Goal: Information Seeking & Learning: Learn about a topic

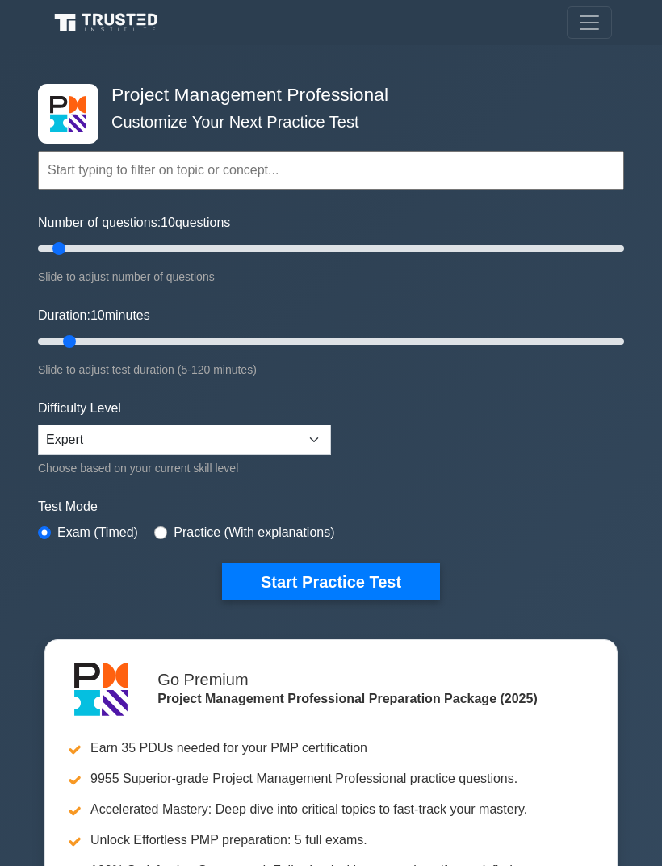
click at [300, 575] on button "Start Practice Test" at bounding box center [331, 581] width 218 height 37
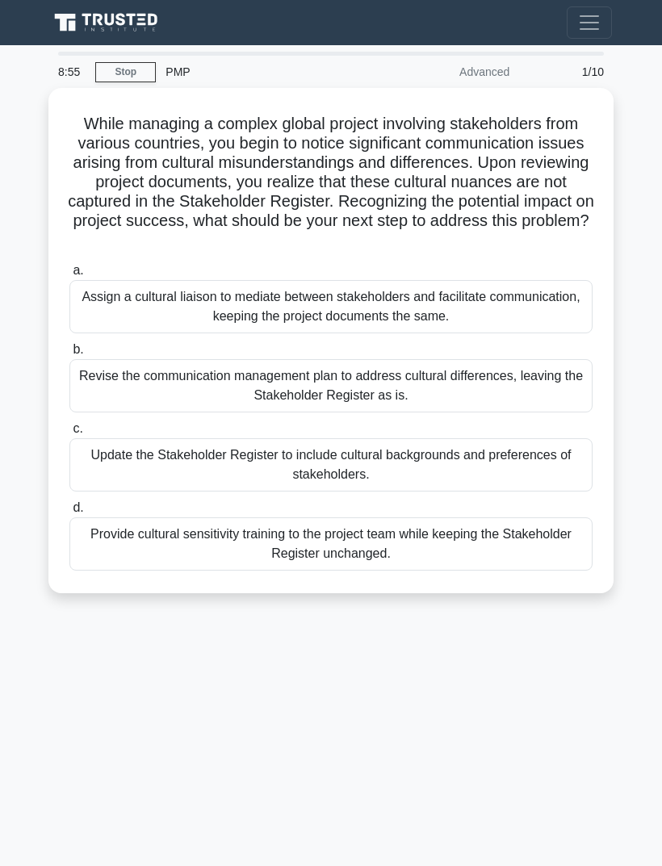
click at [86, 775] on div "8:55 Stop PMP Advanced 1/10 While managing a complex global project involving s…" at bounding box center [330, 455] width 581 height 807
click at [128, 461] on div "Update the Stakeholder Register to include cultural backgrounds and preferences…" at bounding box center [330, 464] width 523 height 53
click at [69, 434] on input "c. Update the Stakeholder Register to include cultural backgrounds and preferen…" at bounding box center [69, 429] width 0 height 10
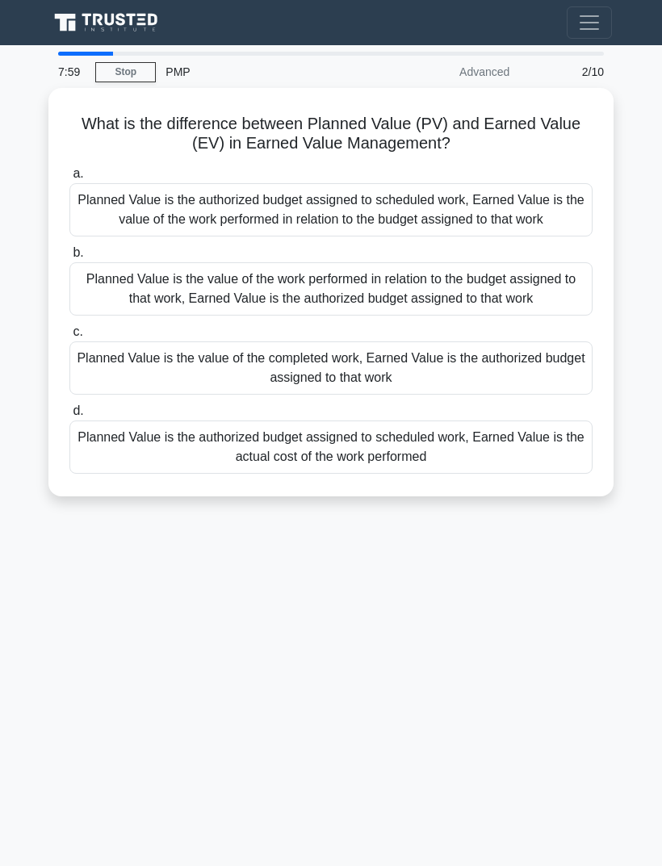
click at [111, 657] on div "7:59 Stop PMP Advanced 2/10 What is the difference between Planned Value (PV) a…" at bounding box center [330, 455] width 581 height 807
click at [102, 208] on div "Planned Value is the authorized budget assigned to scheduled work, Earned Value…" at bounding box center [330, 209] width 523 height 53
click at [69, 179] on input "a. Planned Value is the authorized budget assigned to scheduled work, Earned Va…" at bounding box center [69, 174] width 0 height 10
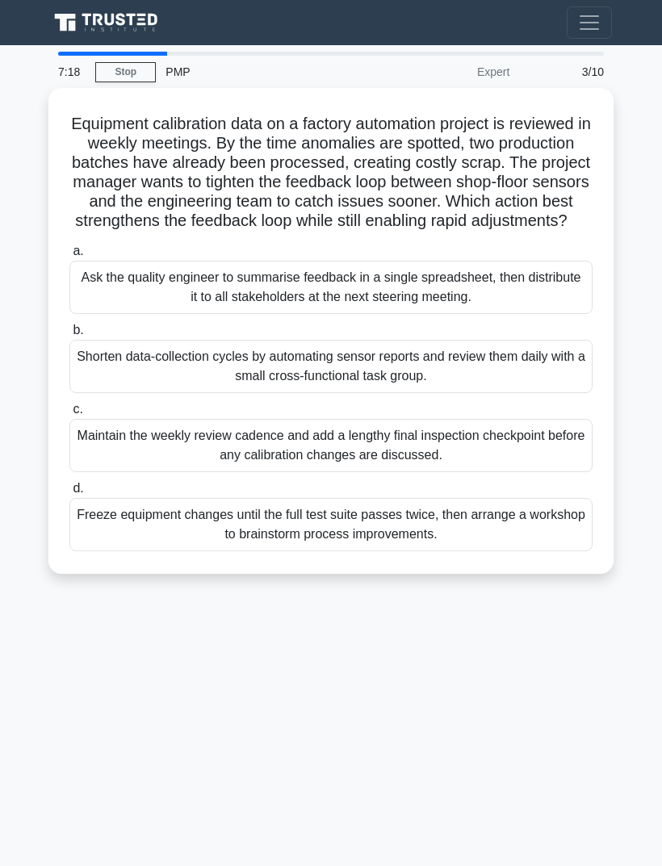
click at [144, 672] on div "7:18 Stop PMP Expert 3/10 Equipment calibration data on a factory automation pr…" at bounding box center [330, 455] width 581 height 807
click at [119, 390] on div "Shorten data-collection cycles by automating sensor reports and review them dai…" at bounding box center [330, 366] width 523 height 53
click at [69, 336] on input "b. Shorten data-collection cycles by automating sensor reports and review them …" at bounding box center [69, 330] width 0 height 10
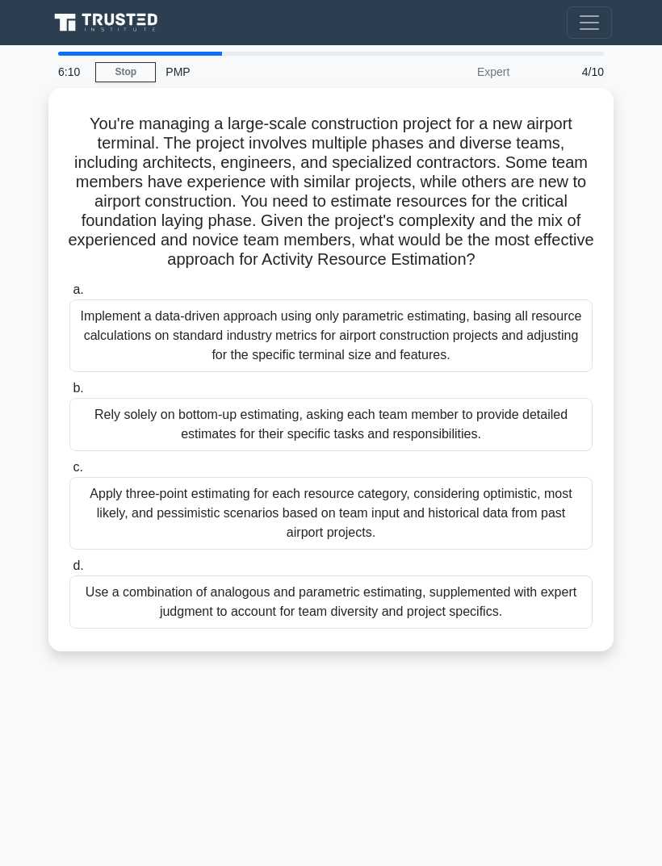
click at [114, 738] on div "6:10 Stop PMP Expert 4/10 You're managing a large-scale construction project fo…" at bounding box center [330, 455] width 581 height 807
click at [127, 615] on div "Use a combination of analogous and parametric estimating, supplemented with exp…" at bounding box center [330, 601] width 523 height 53
click at [69, 571] on input "d. Use a combination of analogous and parametric estimating, supplemented with …" at bounding box center [69, 566] width 0 height 10
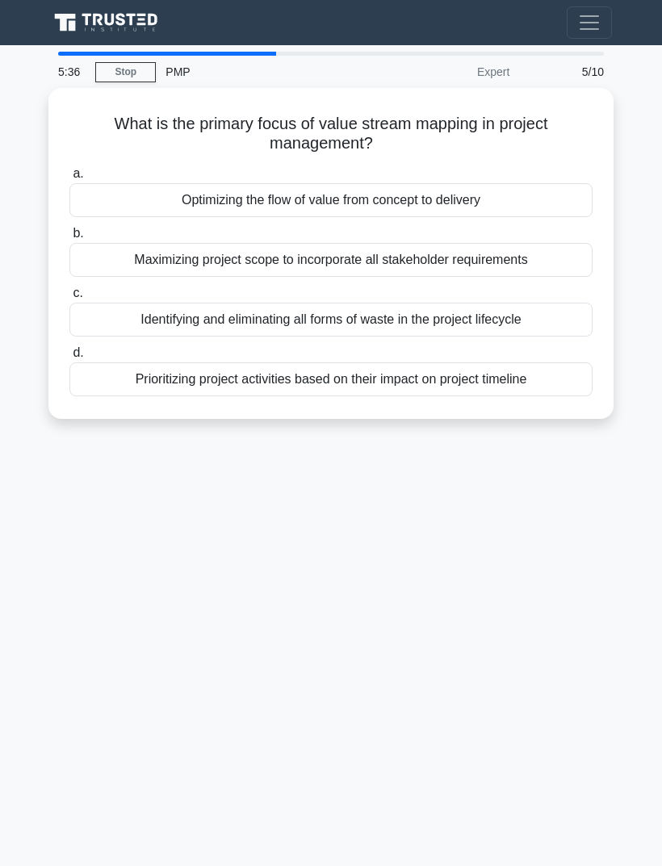
click at [533, 526] on div "5:36 Stop PMP Expert 5/10 What is the primary focus of value stream mapping in …" at bounding box center [330, 455] width 581 height 807
click at [550, 204] on div "Optimizing the flow of value from concept to delivery" at bounding box center [330, 200] width 523 height 34
click at [69, 179] on input "a. Optimizing the flow of value from concept to delivery" at bounding box center [69, 174] width 0 height 10
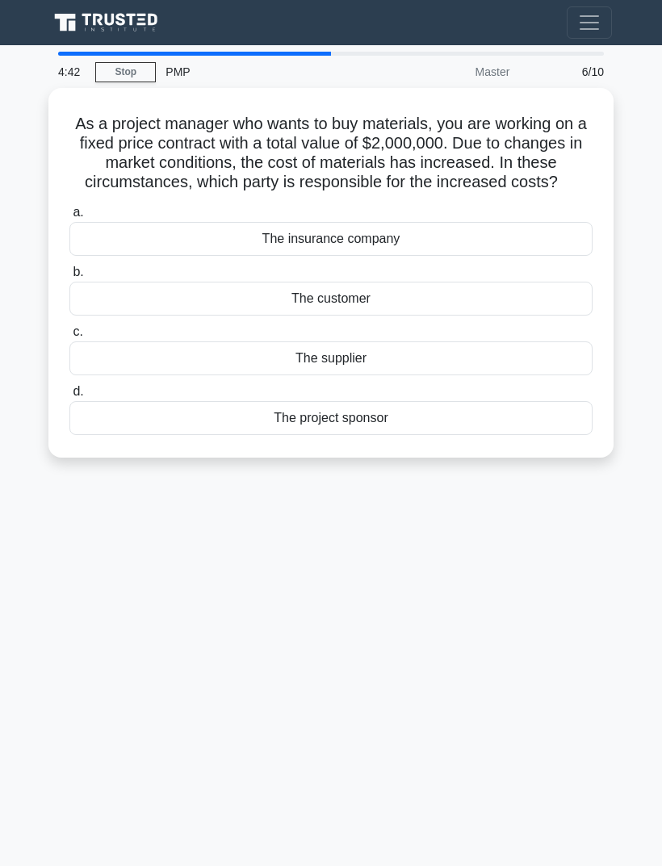
click at [534, 577] on div "4:42 Stop PMP Master 6/10 As a project manager who wants to buy materials, you …" at bounding box center [330, 455] width 581 height 807
click at [502, 375] on div "The supplier" at bounding box center [330, 358] width 523 height 34
click at [69, 337] on input "c. The supplier" at bounding box center [69, 332] width 0 height 10
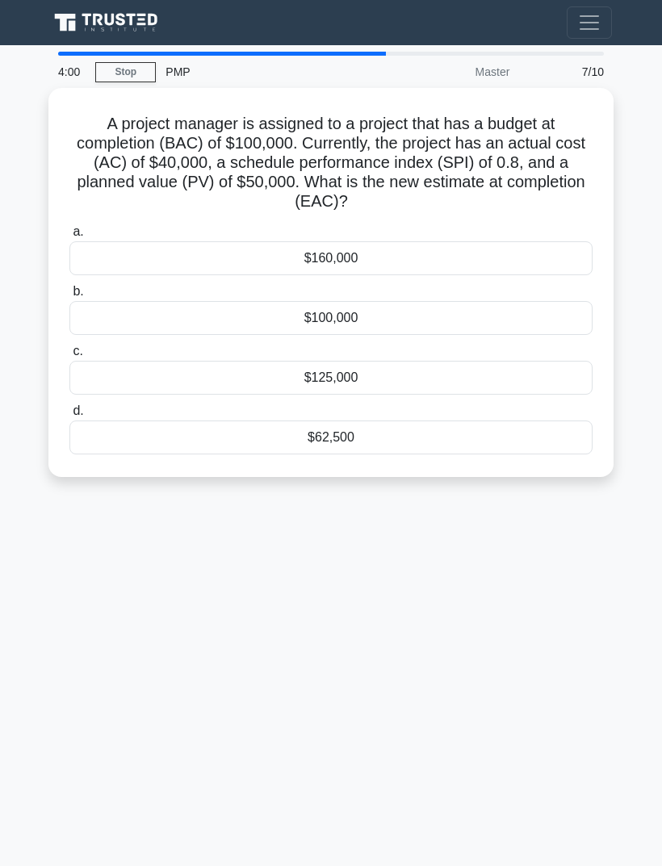
click at [542, 512] on div "4:00 Stop PMP Master 7/10 A project manager is assigned to a project that has a…" at bounding box center [330, 455] width 581 height 807
click at [504, 547] on div "4:00 Stop PMP Master 7/10 A project manager is assigned to a project that has a…" at bounding box center [330, 455] width 581 height 807
click at [505, 377] on div "$125,000" at bounding box center [330, 378] width 523 height 34
click at [69, 357] on input "c. $125,000" at bounding box center [69, 351] width 0 height 10
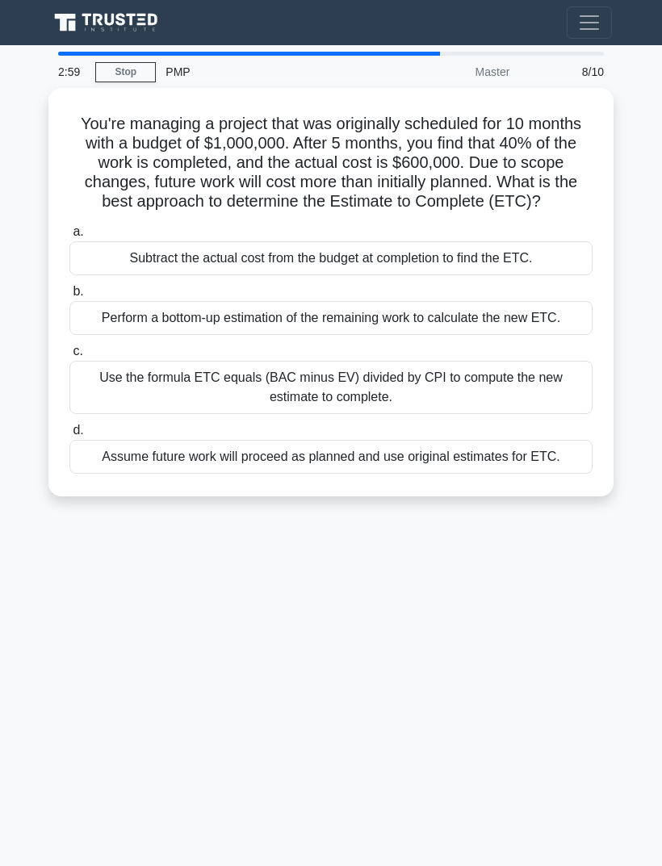
click at [89, 638] on div "2:59 Stop PMP Master 8/10 You're managing a project that was originally schedul…" at bounding box center [330, 455] width 581 height 807
click at [123, 335] on div "Perform a bottom-up estimation of the remaining work to calculate the new ETC." at bounding box center [330, 318] width 523 height 34
click at [69, 297] on input "b. Perform a bottom-up estimation of the remaining work to calculate the new ET…" at bounding box center [69, 291] width 0 height 10
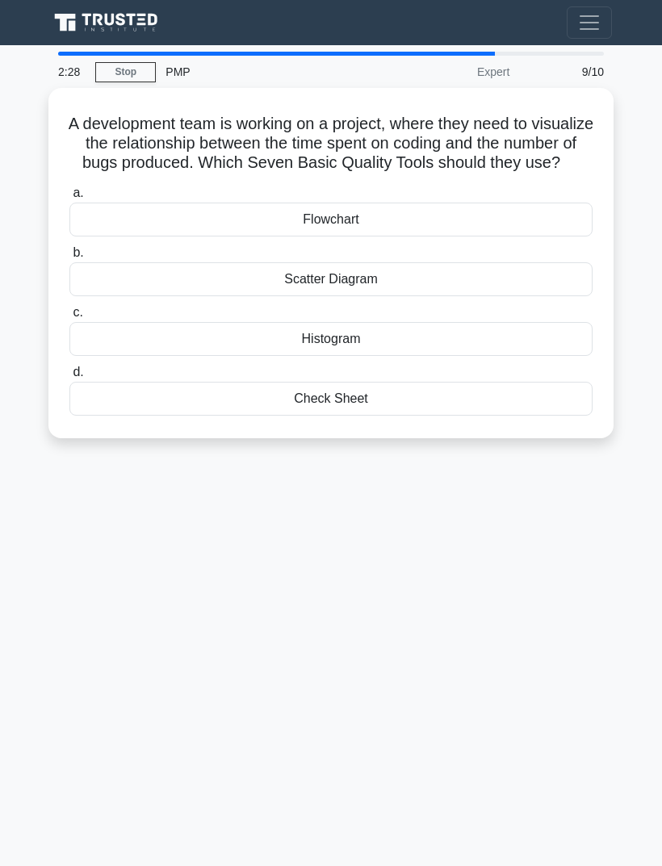
click at [511, 564] on div "2:28 Stop PMP Expert 9/10 A development team is working on a project, where the…" at bounding box center [330, 455] width 581 height 807
click at [534, 356] on div "Histogram" at bounding box center [330, 339] width 523 height 34
click at [69, 318] on input "c. Histogram" at bounding box center [69, 312] width 0 height 10
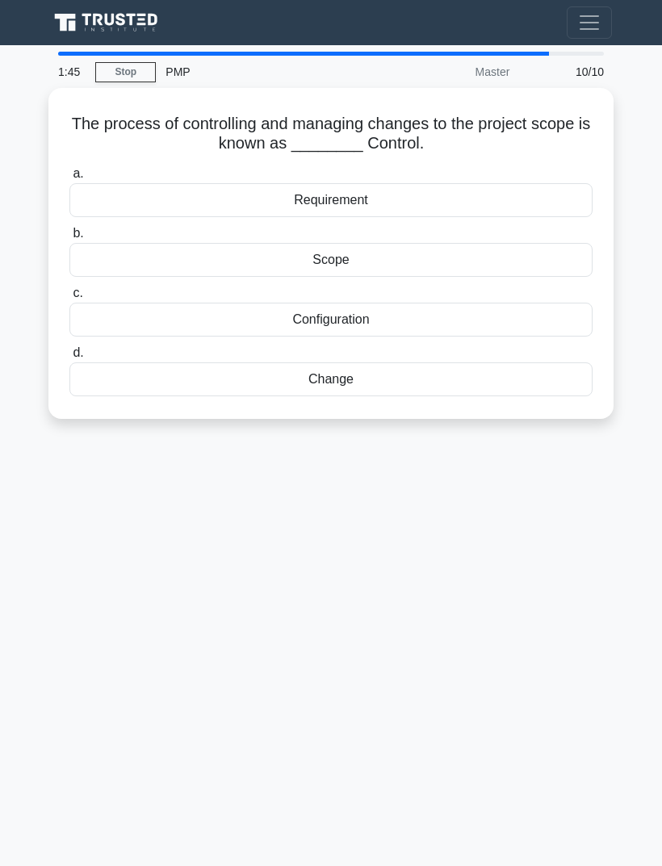
click at [531, 519] on div "1:45 Stop PMP Master 10/10 The process of controlling and managing changes to t…" at bounding box center [330, 455] width 581 height 807
click at [472, 382] on div "Change" at bounding box center [330, 379] width 523 height 34
click at [69, 358] on input "d. Change" at bounding box center [69, 353] width 0 height 10
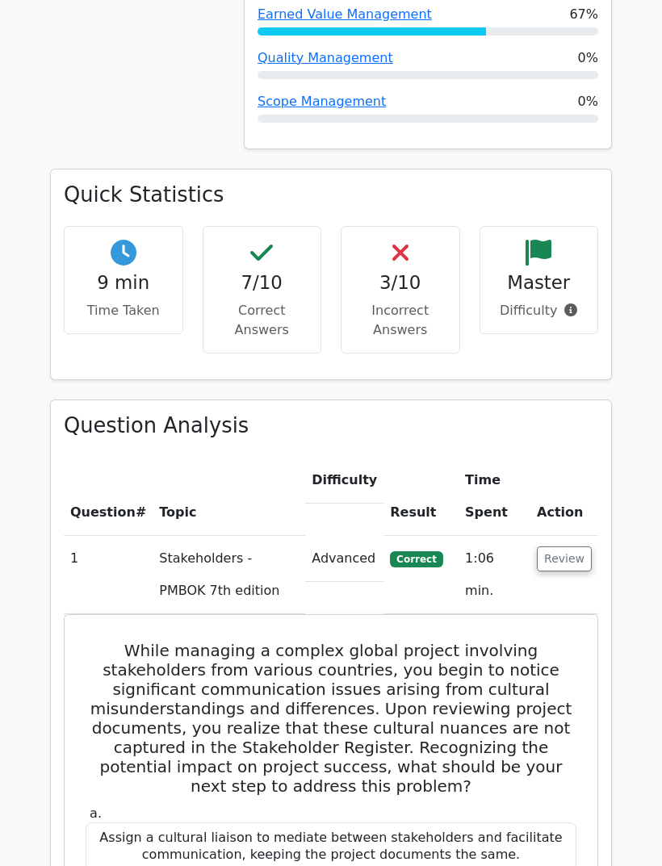
click at [557, 547] on button "Review" at bounding box center [564, 559] width 55 height 25
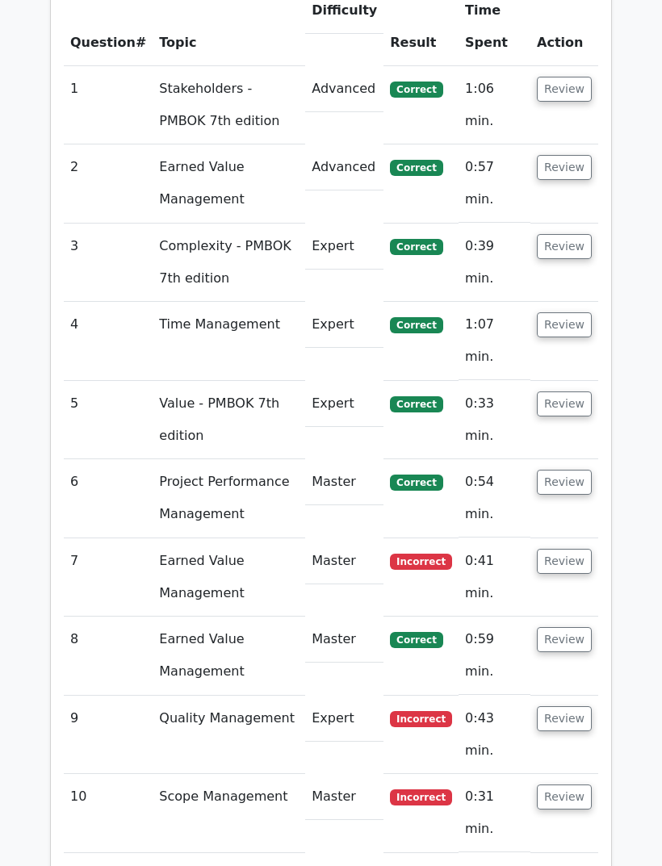
click at [575, 550] on button "Review" at bounding box center [564, 562] width 55 height 25
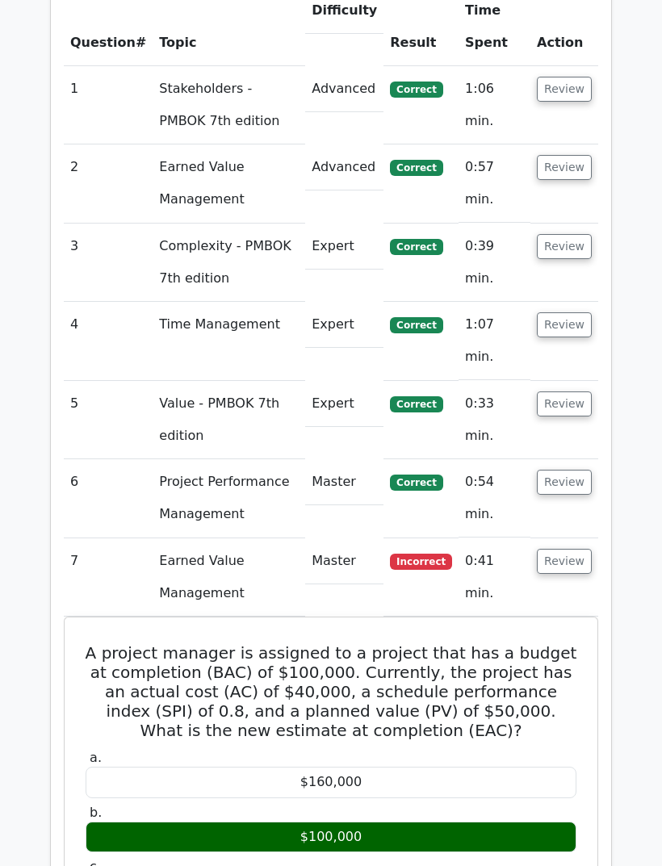
click at [569, 549] on button "Review" at bounding box center [564, 561] width 55 height 25
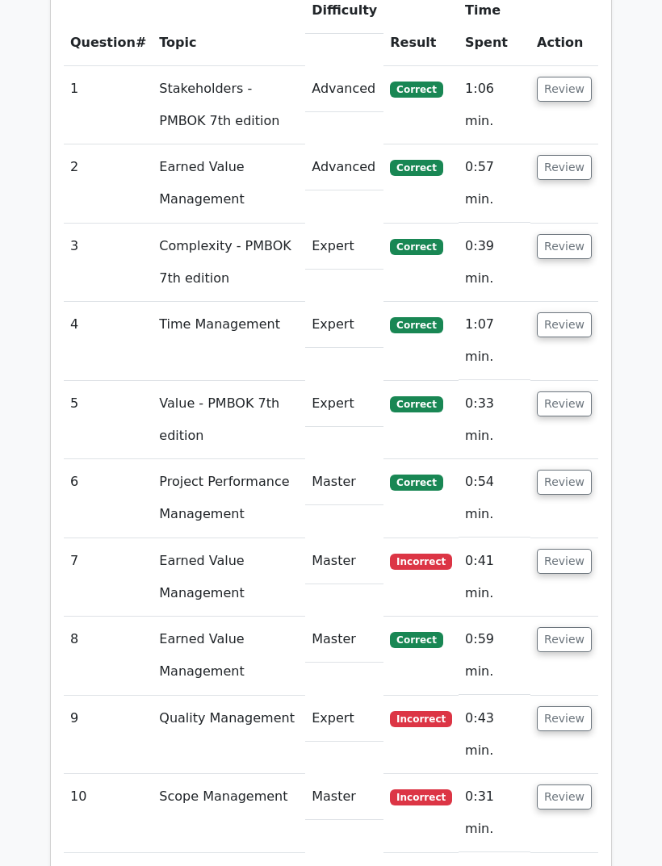
click at [577, 470] on button "Review" at bounding box center [564, 482] width 55 height 25
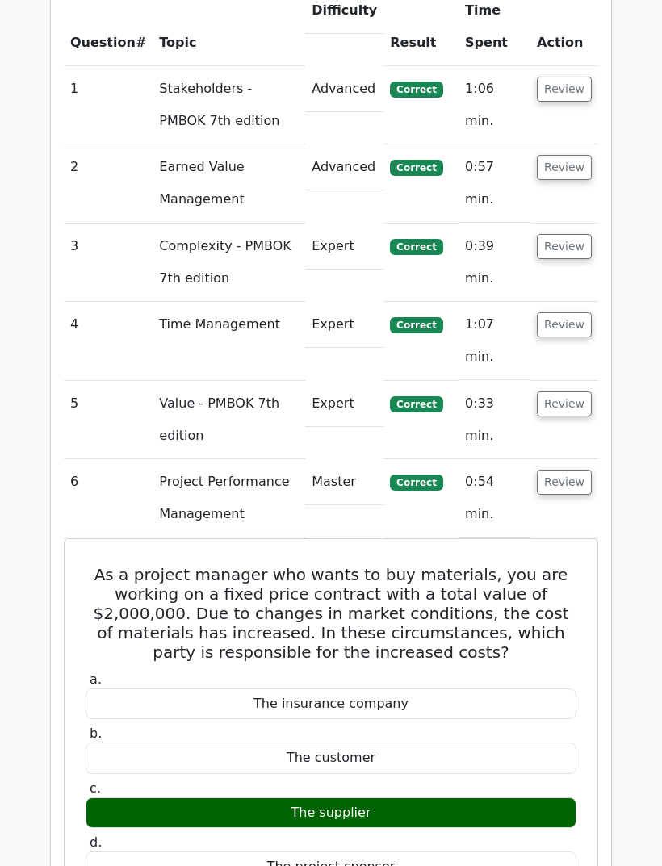
click at [583, 470] on button "Review" at bounding box center [564, 482] width 55 height 25
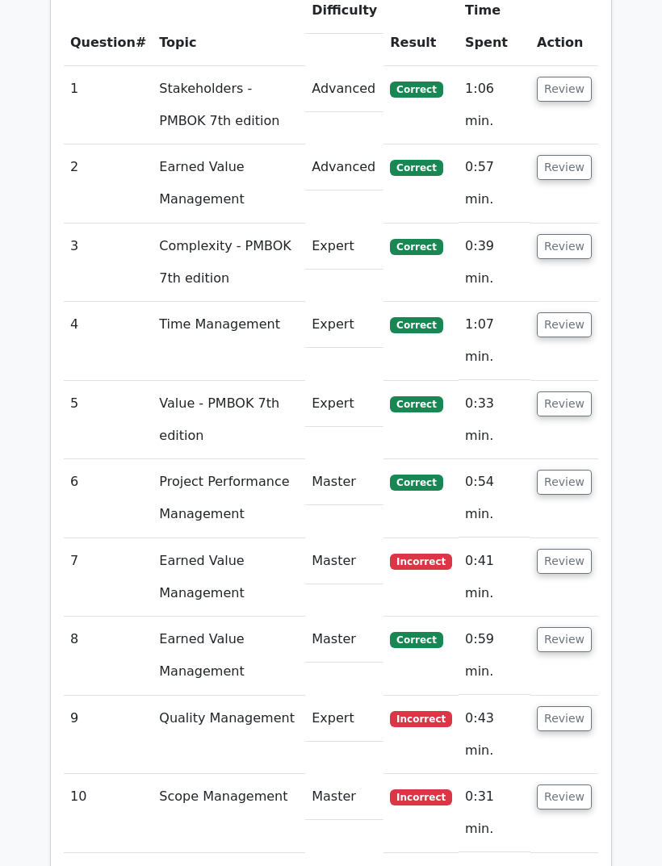
click at [564, 706] on button "Review" at bounding box center [564, 718] width 55 height 25
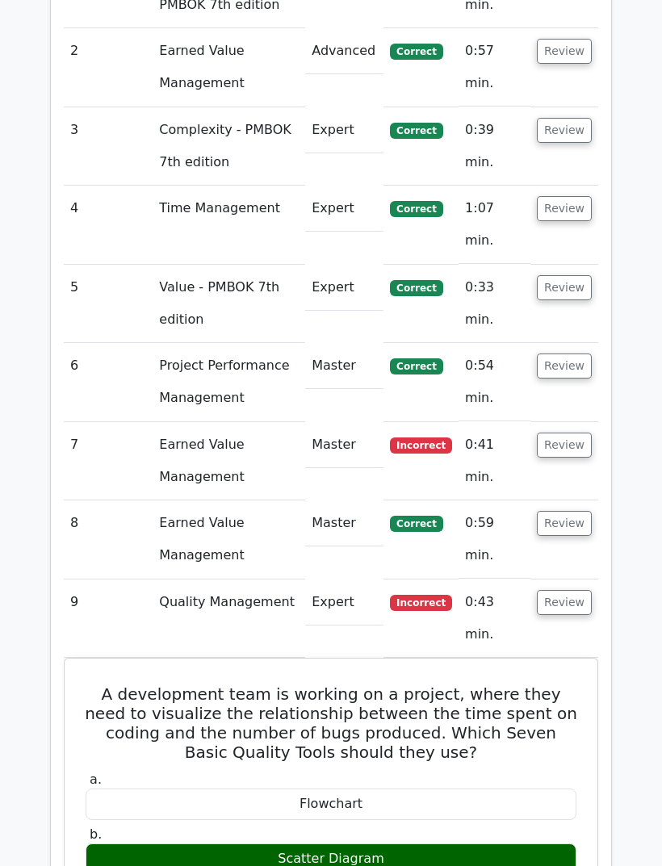
scroll to position [1520, 0]
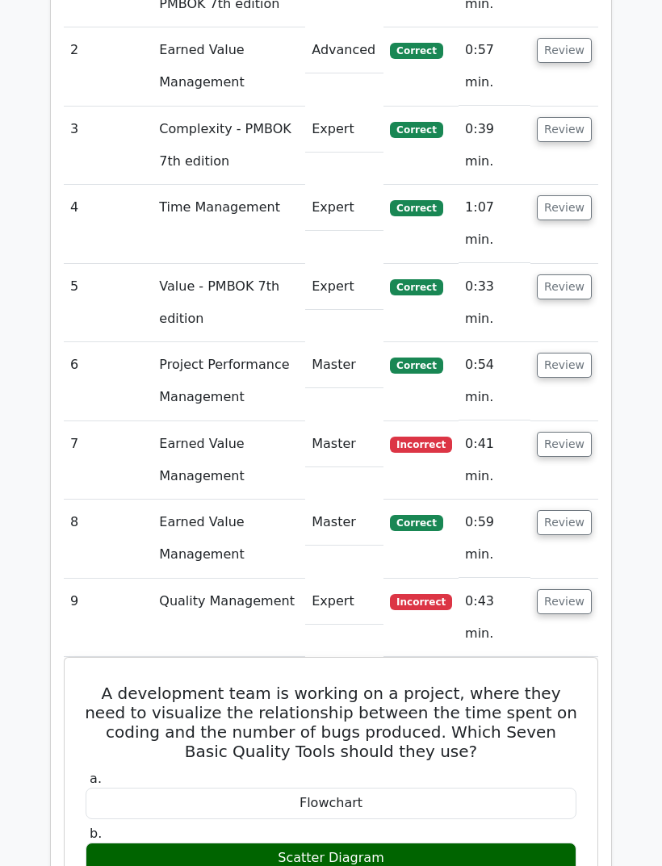
click at [586, 589] on button "Review" at bounding box center [564, 601] width 55 height 25
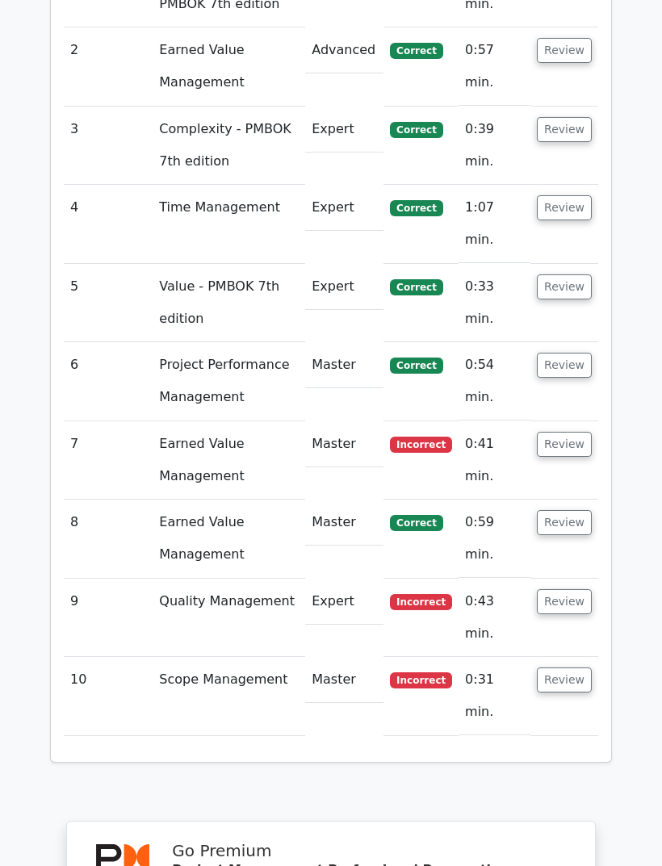
click at [567, 667] on button "Review" at bounding box center [564, 679] width 55 height 25
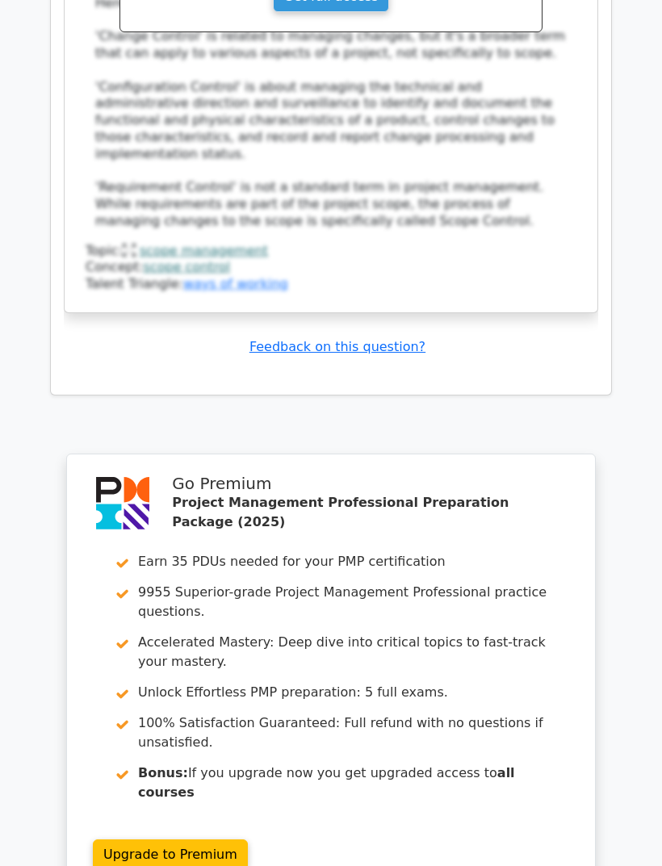
scroll to position [2741, 0]
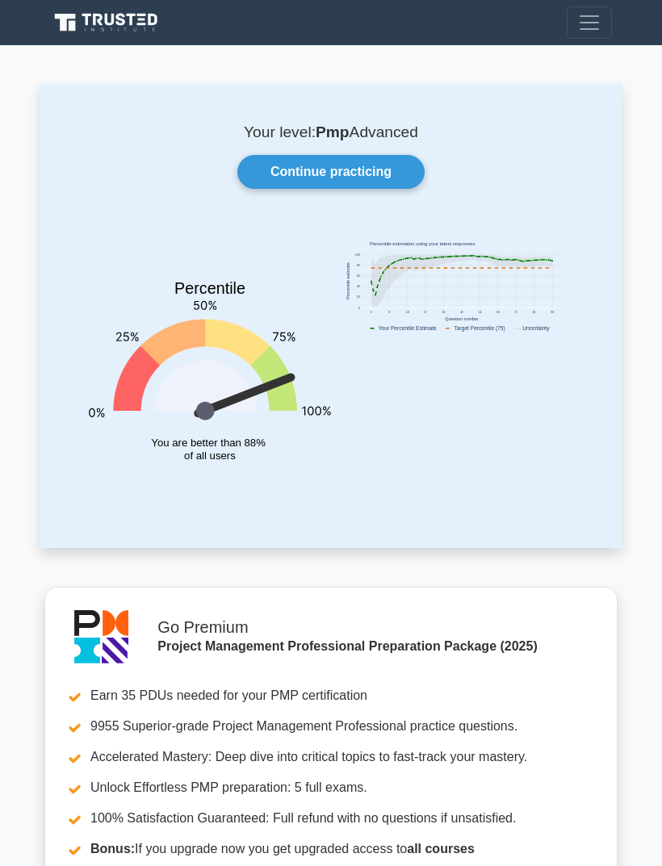
click at [399, 177] on link "Continue practicing" at bounding box center [330, 172] width 187 height 34
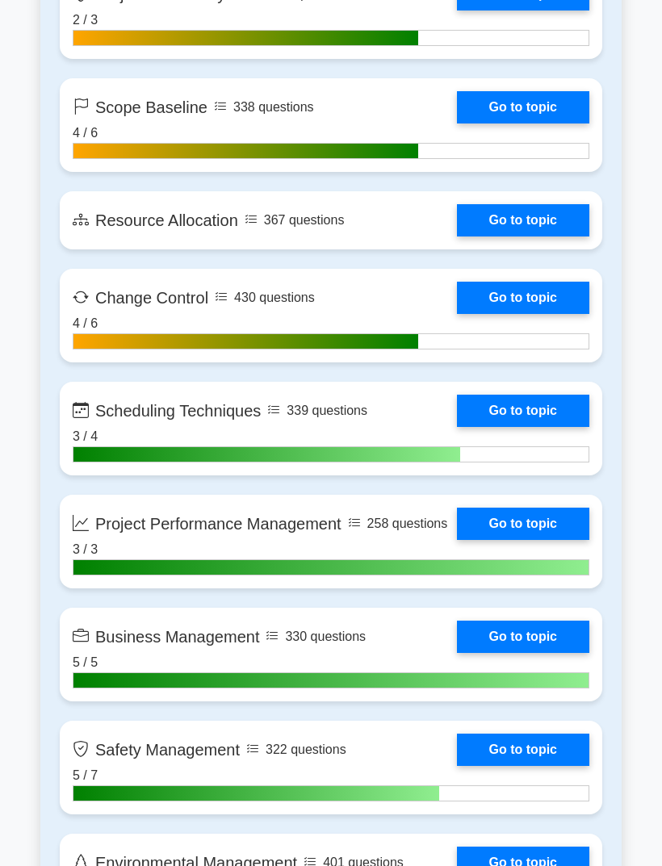
scroll to position [3300, 0]
click at [566, 236] on link "Go to topic" at bounding box center [523, 220] width 132 height 32
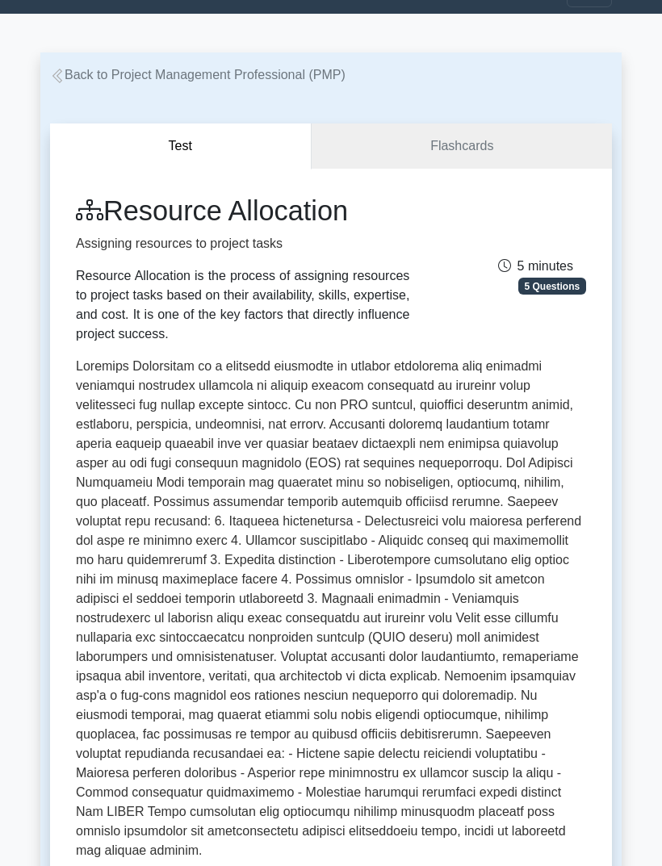
scroll to position [31, 0]
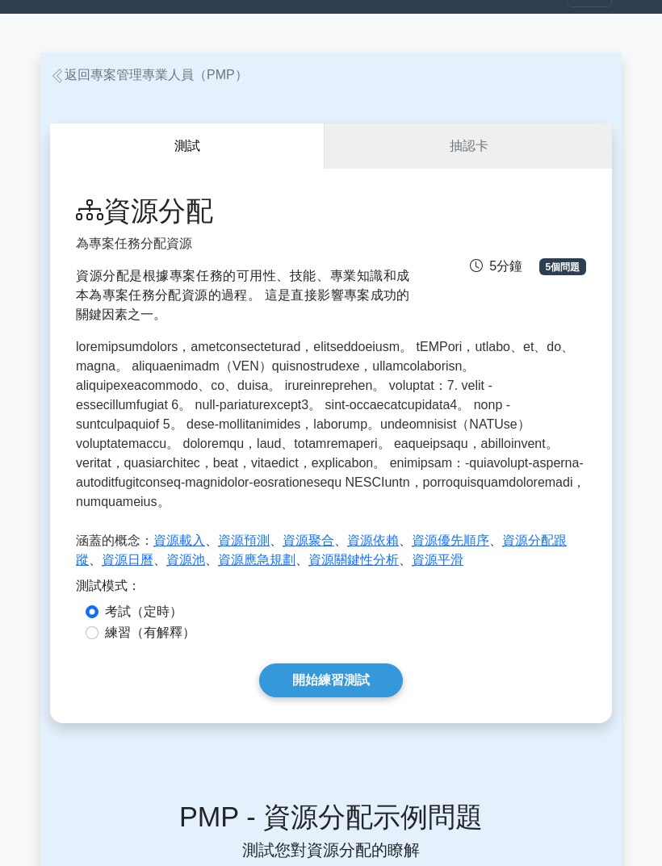
click at [368, 697] on link "開始練習測試" at bounding box center [331, 680] width 144 height 34
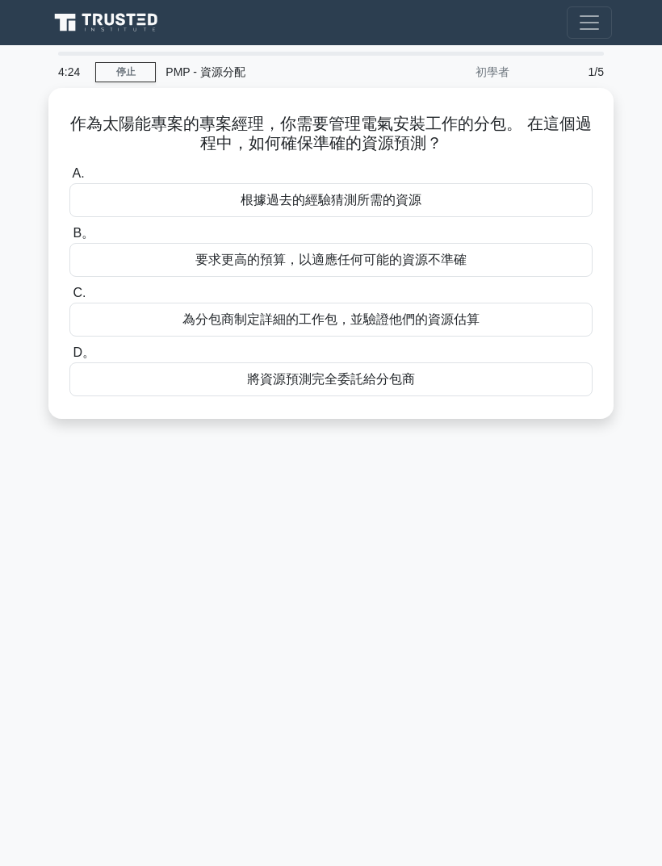
click at [521, 325] on div "為分包商制定詳細的工作包，並驗證他們的資源估算" at bounding box center [330, 320] width 523 height 34
click at [69, 299] on input "C. 為分包商制定詳細的工作包，並驗證他們的資源估算" at bounding box center [69, 293] width 0 height 10
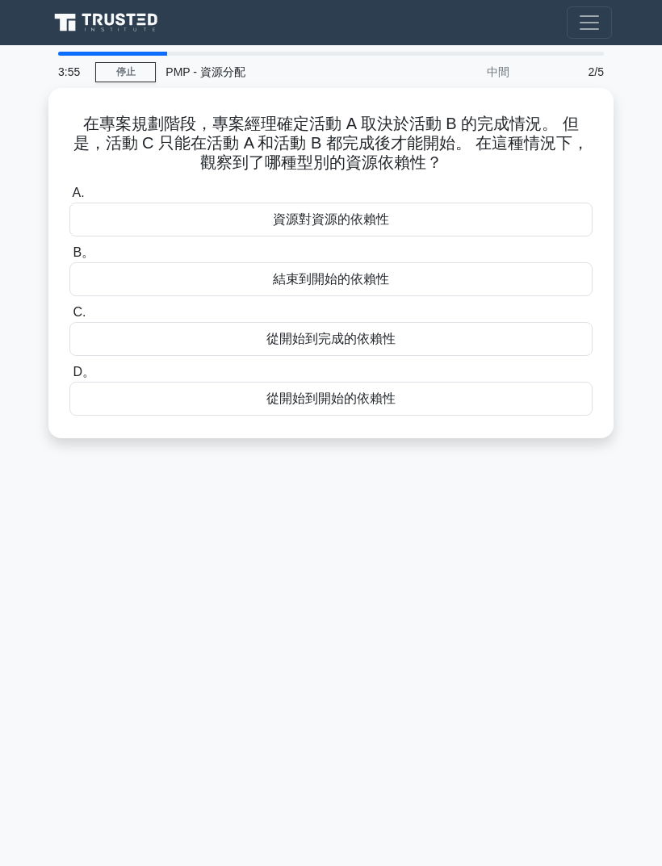
click at [528, 278] on div "結束到開始的依賴性" at bounding box center [330, 279] width 523 height 34
click at [69, 258] on input "B。 結束到開始的依賴性" at bounding box center [69, 253] width 0 height 10
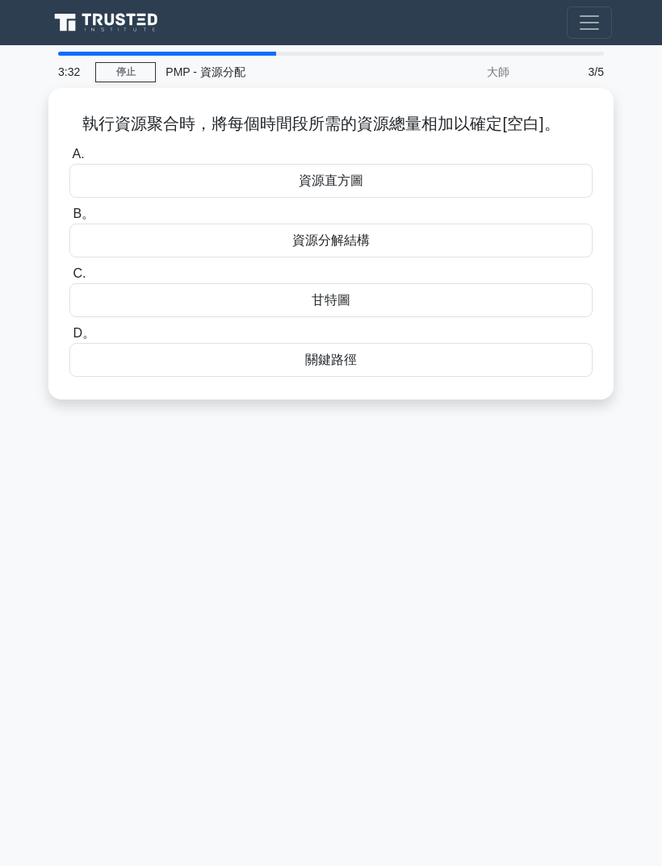
click at [167, 372] on div "關鍵路徑" at bounding box center [330, 360] width 523 height 34
click at [69, 339] on input "D。 關鍵路徑" at bounding box center [69, 333] width 0 height 10
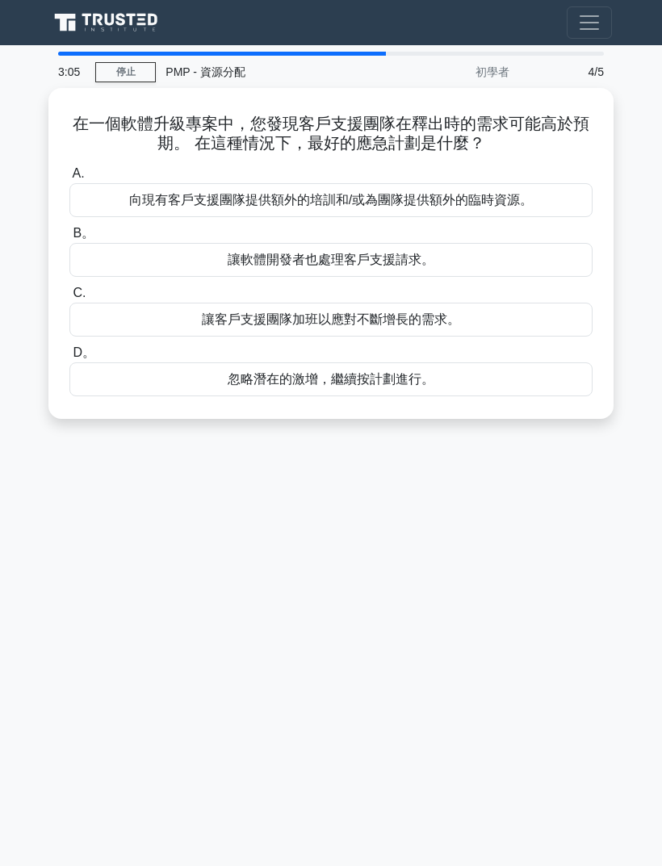
click at [229, 195] on div "向現有客戶支援團隊提供額外的培訓和/或為團隊提供額外的臨時資源。" at bounding box center [330, 200] width 523 height 34
click at [69, 179] on input "A. 向現有客戶支援團隊提供額外的培訓和/或為團隊提供額外的臨時資源。" at bounding box center [69, 174] width 0 height 10
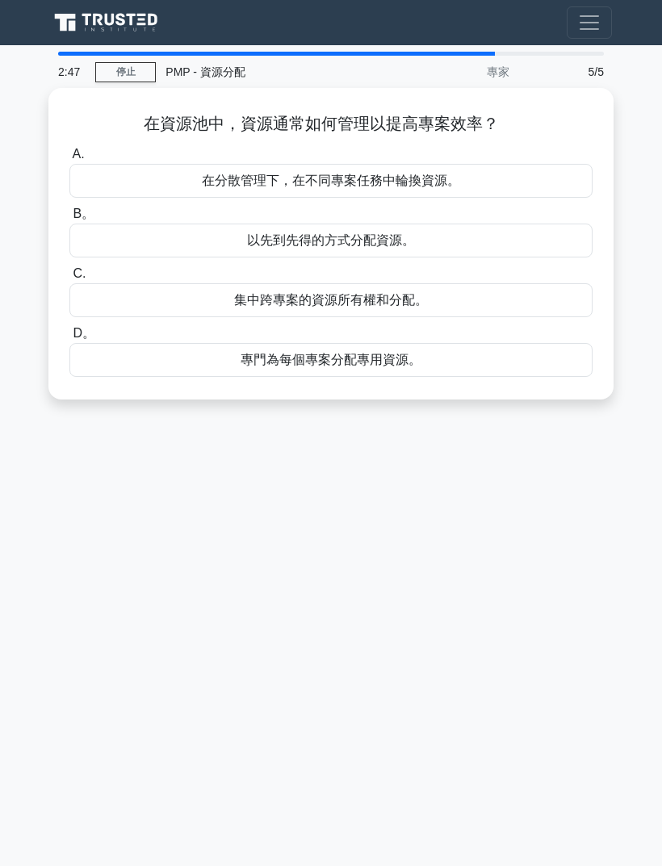
click at [335, 357] on div "專門為每個專案分配專用資源。" at bounding box center [330, 360] width 523 height 34
click at [69, 339] on input "D。 專門為每個專案分配專用資源。" at bounding box center [69, 333] width 0 height 10
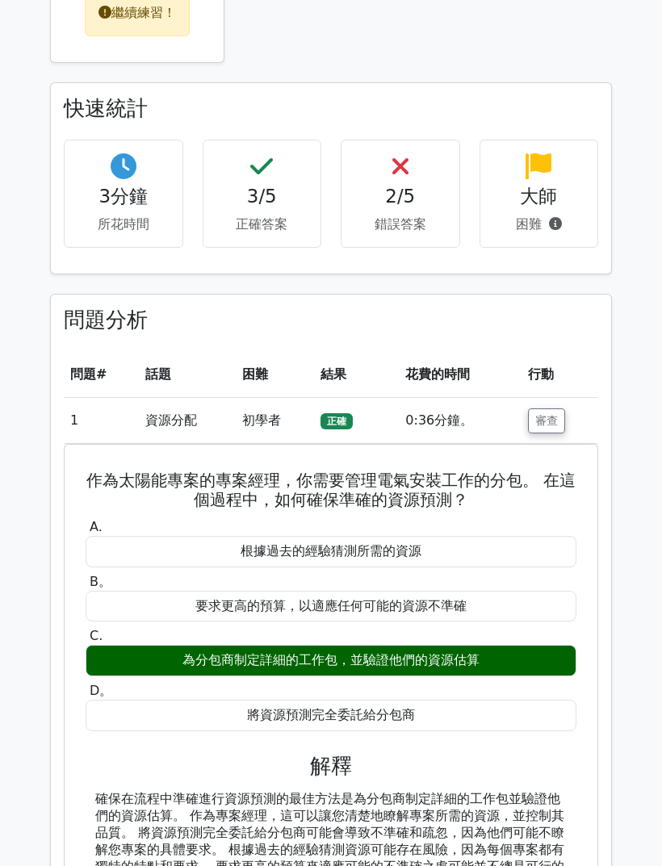
click at [547, 430] on button "審查" at bounding box center [546, 421] width 37 height 25
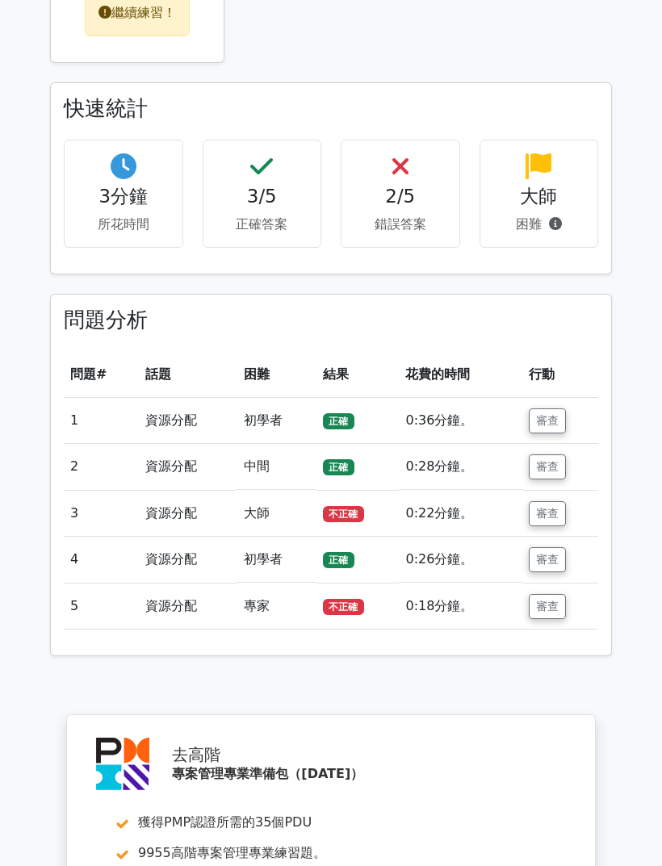
click at [559, 512] on button "審查" at bounding box center [547, 513] width 37 height 25
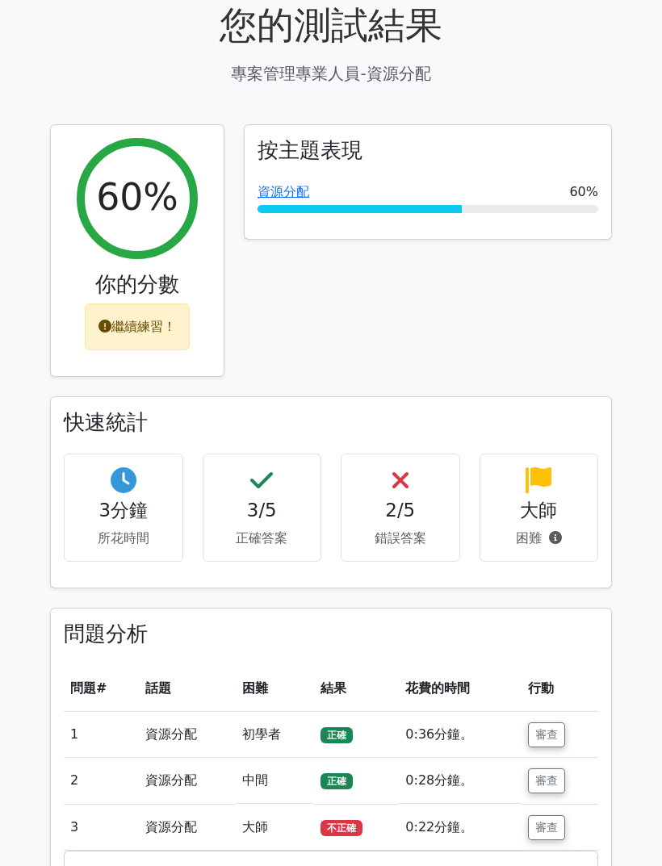
scroll to position [472, 0]
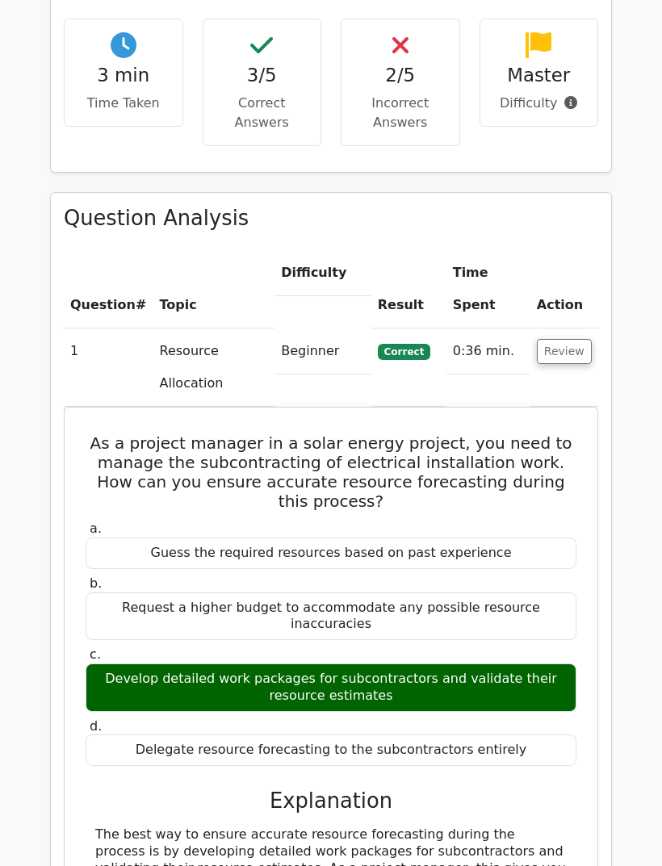
click at [559, 339] on button "Review" at bounding box center [564, 351] width 55 height 25
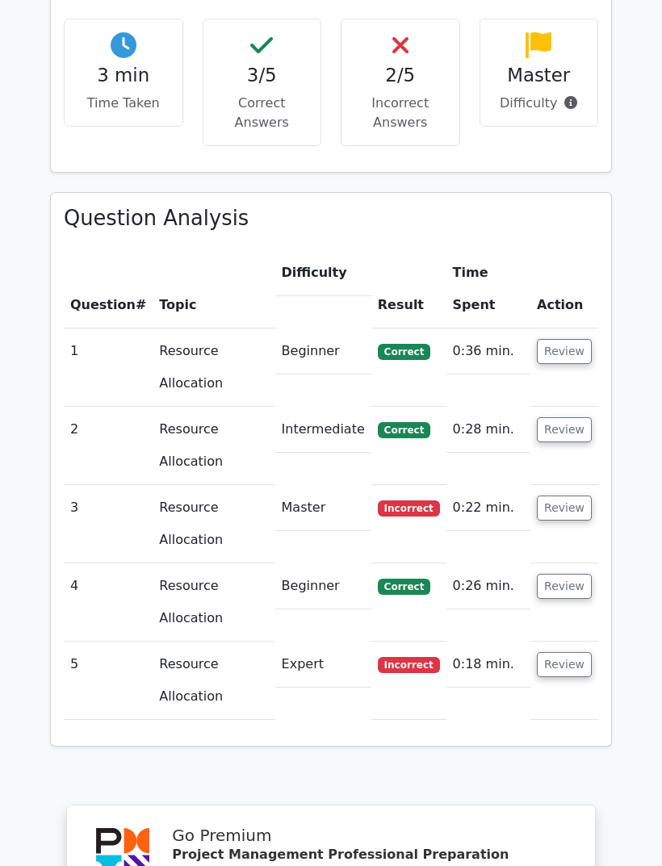
click at [569, 495] on button "Review" at bounding box center [564, 507] width 55 height 25
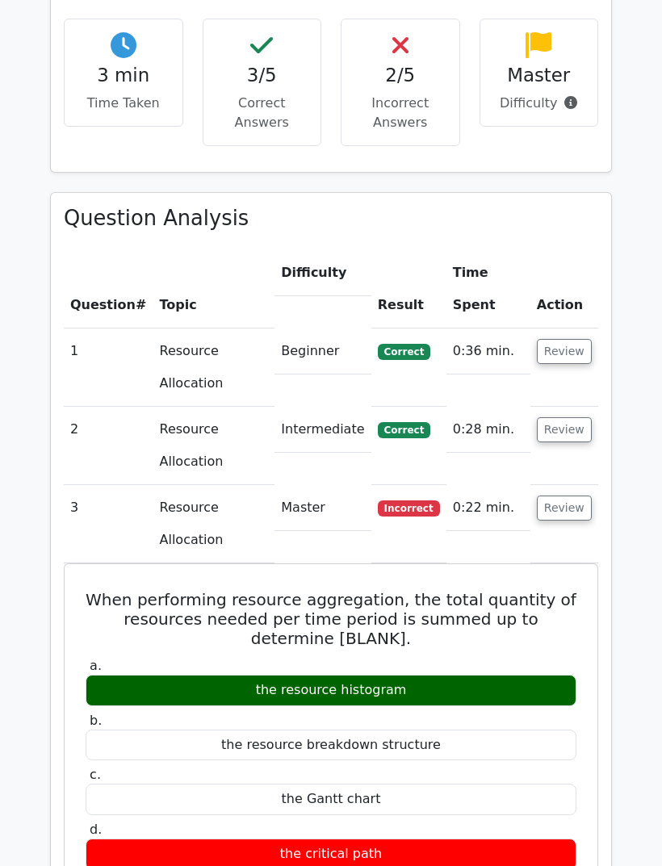
scroll to position [1009, 0]
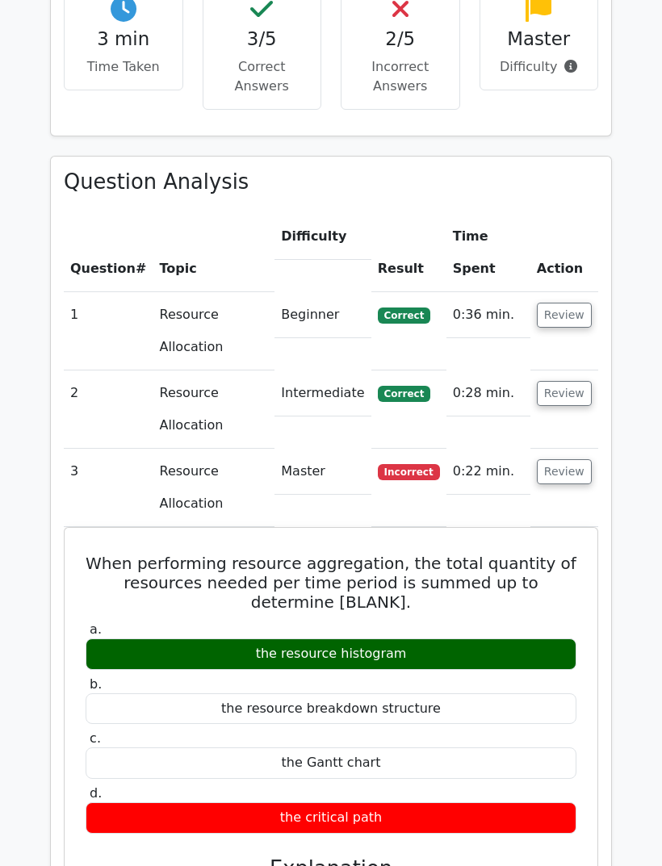
click at [573, 459] on button "Review" at bounding box center [564, 471] width 55 height 25
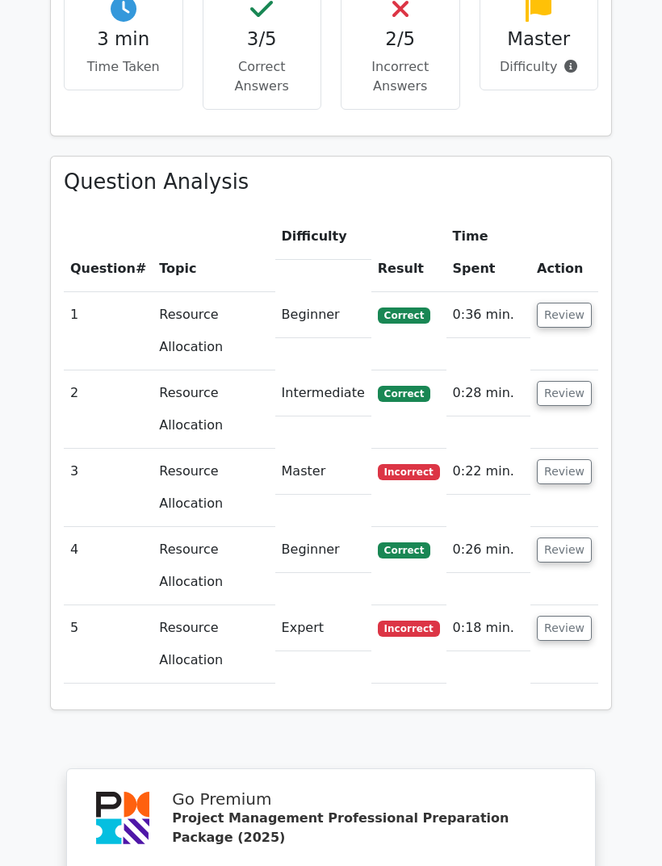
click at [569, 616] on button "Review" at bounding box center [564, 628] width 55 height 25
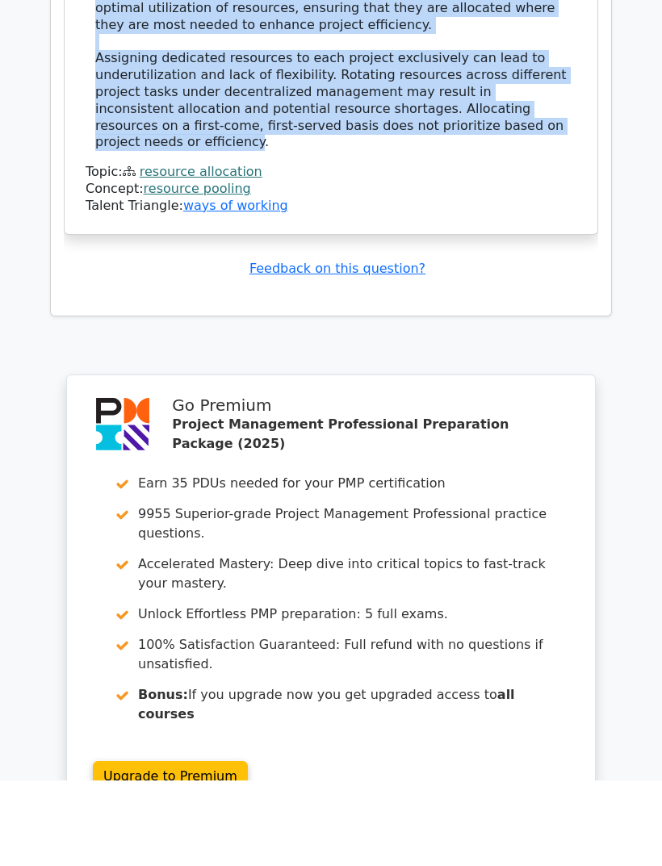
scroll to position [1987, 0]
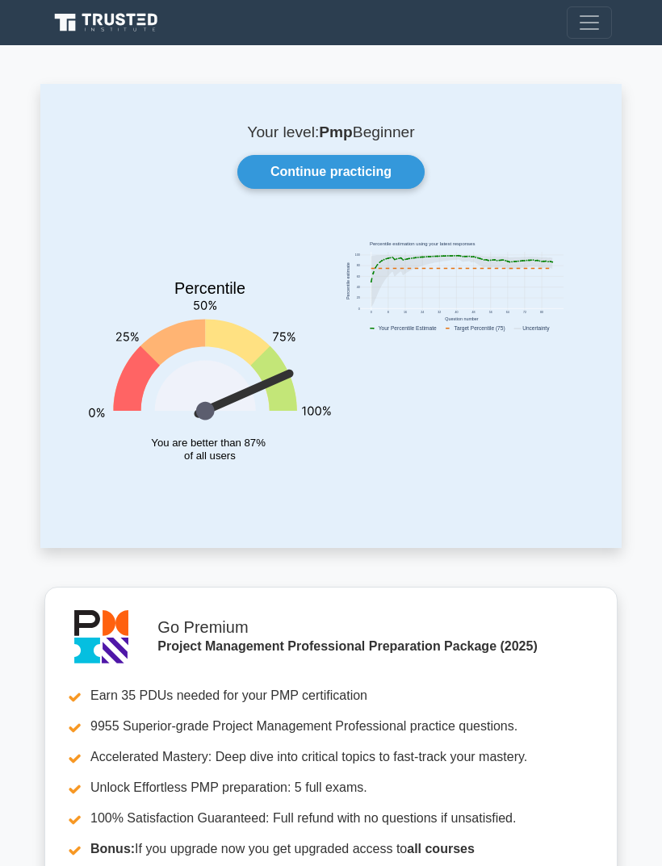
click at [376, 174] on link "Continue practicing" at bounding box center [330, 172] width 187 height 34
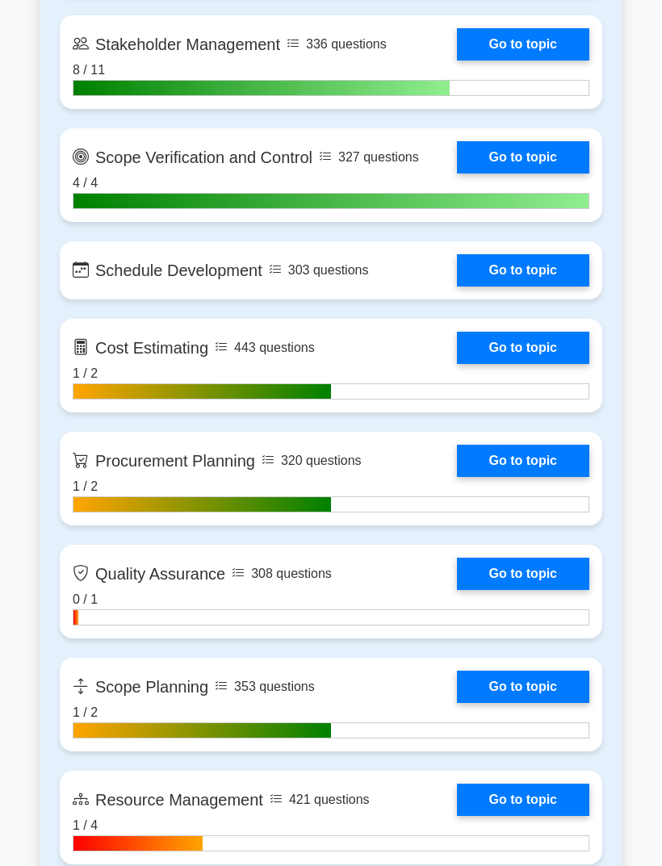
scroll to position [2155, 0]
click at [561, 286] on link "Go to topic" at bounding box center [523, 270] width 132 height 32
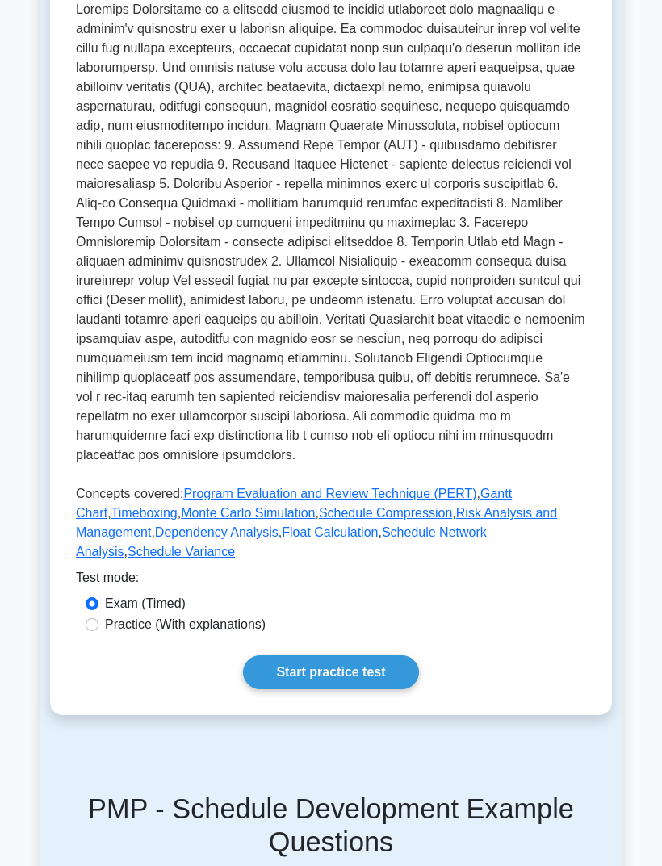
scroll to position [359, 0]
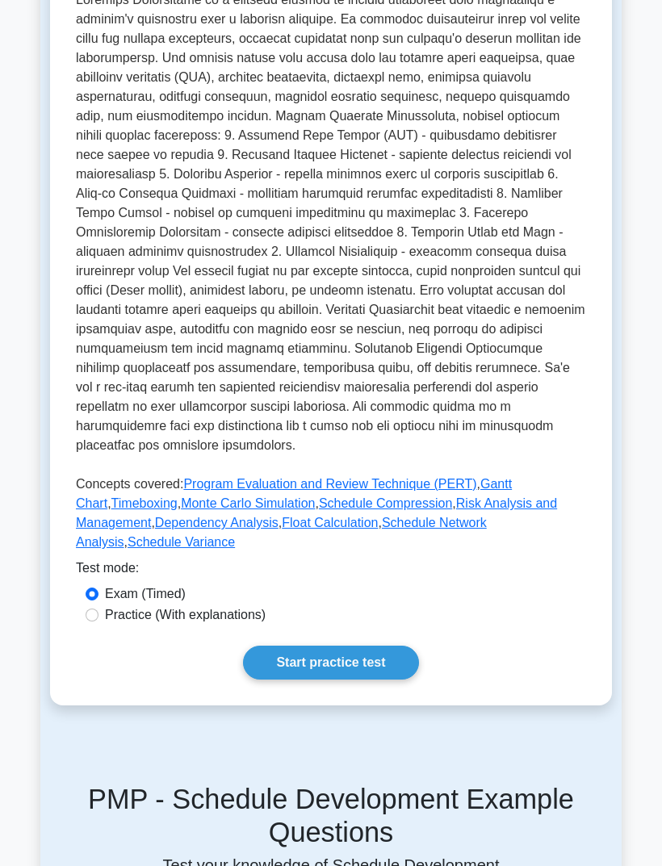
click at [314, 679] on link "Start practice test" at bounding box center [330, 663] width 175 height 34
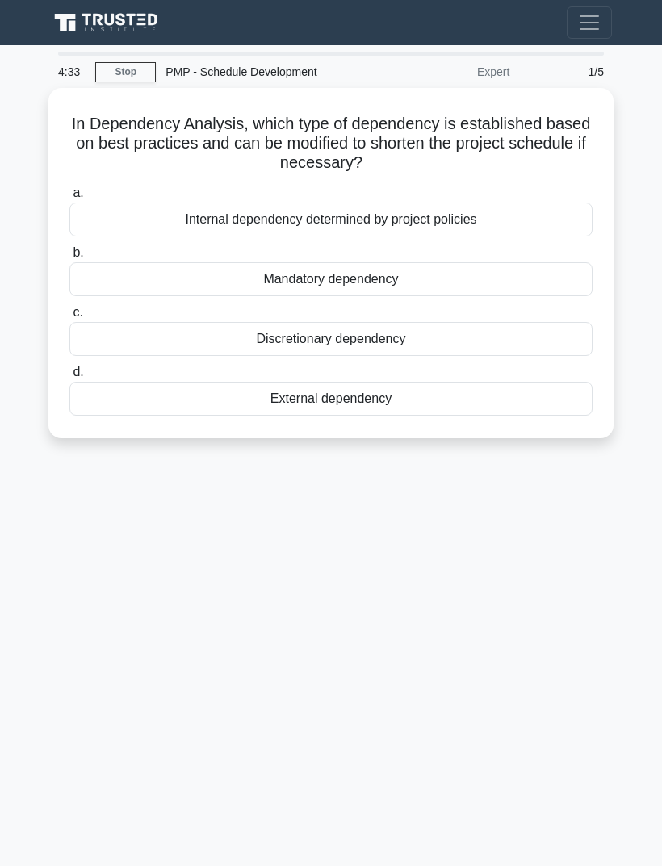
click at [527, 565] on div "4:33 Stop PMP - Schedule Development Expert 1/5 In Dependency Analysis, which t…" at bounding box center [330, 455] width 581 height 807
click at [444, 217] on div "Internal dependency determined by project policies" at bounding box center [330, 220] width 523 height 34
click at [69, 199] on input "a. Internal dependency determined by project policies" at bounding box center [69, 193] width 0 height 10
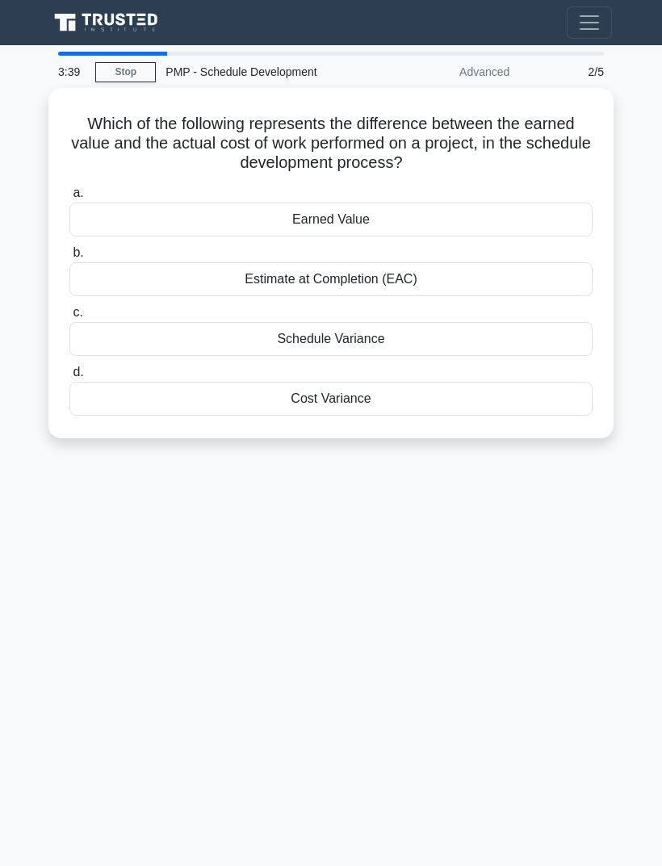
click at [111, 540] on div "3:39 Stop PMP - Schedule Development Advanced 2/5 Which of the following repres…" at bounding box center [330, 455] width 581 height 807
click at [200, 391] on div "Cost Variance" at bounding box center [330, 399] width 523 height 34
click at [69, 378] on input "d. Cost Variance" at bounding box center [69, 372] width 0 height 10
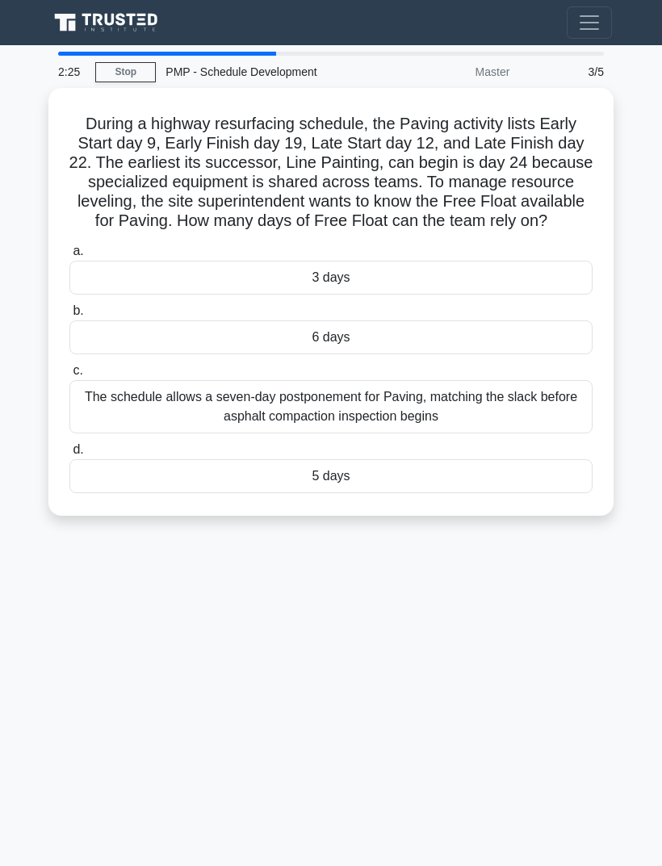
click at [137, 647] on div "2:25 Stop PMP - Schedule Development Master 3/5 During a highway resurfacing sc…" at bounding box center [330, 455] width 581 height 807
click at [117, 412] on div "The schedule allows a seven-day postponement for Paving, matching the slack bef…" at bounding box center [330, 406] width 523 height 53
click at [69, 376] on input "c. The schedule allows a seven-day postponement for Paving, matching the slack …" at bounding box center [69, 371] width 0 height 10
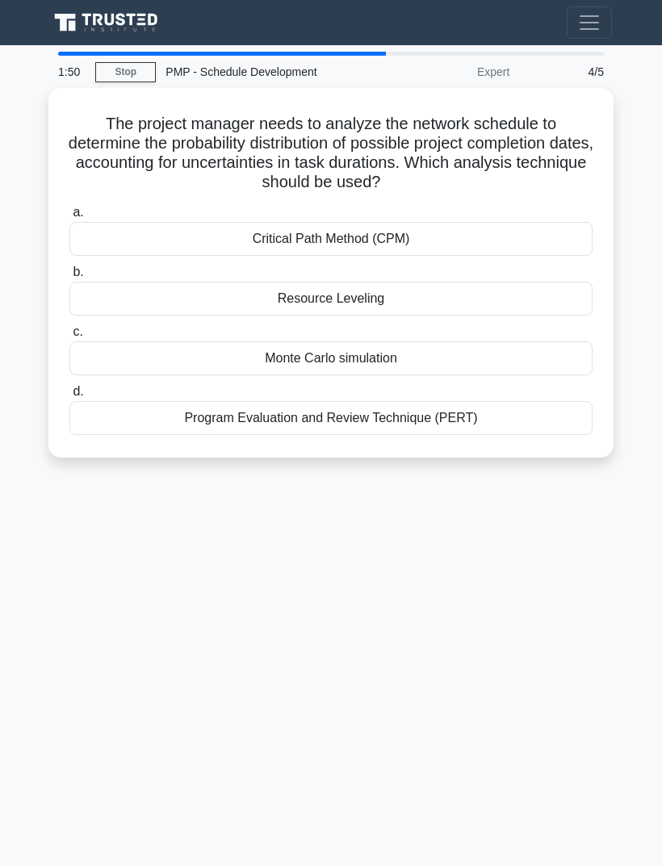
click at [525, 545] on div "1:50 Stop PMP - Schedule Development Expert 4/5 The project manager needs to an…" at bounding box center [330, 455] width 581 height 807
click at [463, 359] on div "Monte Carlo simulation" at bounding box center [330, 358] width 523 height 34
click at [69, 337] on input "c. Monte Carlo simulation" at bounding box center [69, 332] width 0 height 10
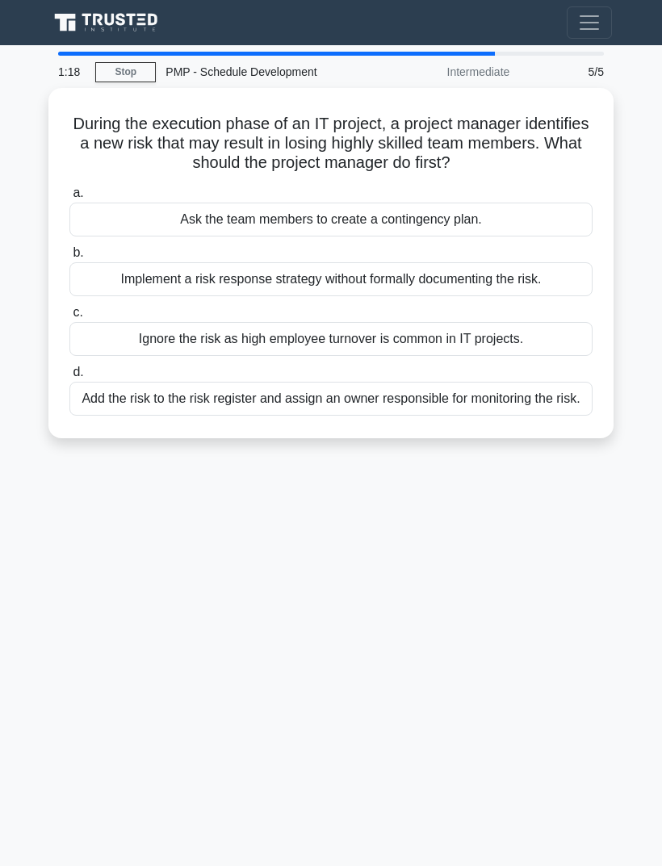
click at [113, 545] on div "1:18 Stop PMP - Schedule Development Intermediate 5/5 During the execution phas…" at bounding box center [330, 455] width 581 height 807
click at [153, 413] on div "Add the risk to the risk register and assign an owner responsible for monitorin…" at bounding box center [330, 399] width 523 height 34
click at [69, 378] on input "d. Add the risk to the risk register and assign an owner responsible for monito…" at bounding box center [69, 372] width 0 height 10
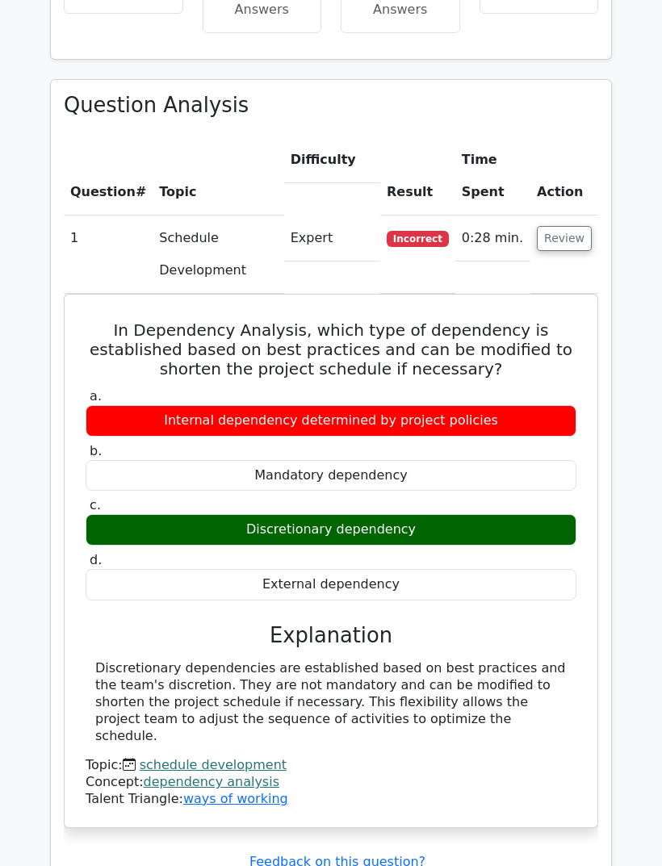
scroll to position [1087, 0]
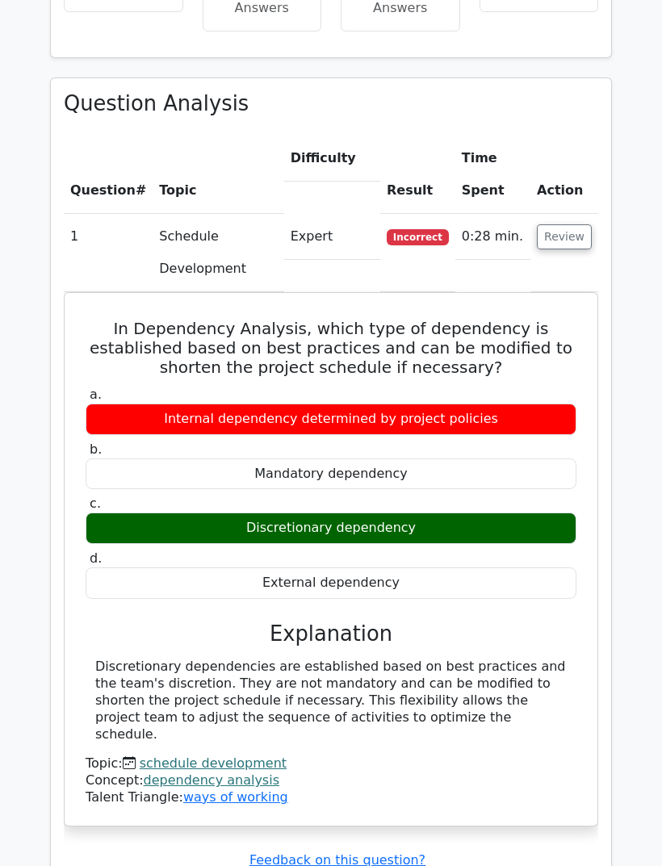
click at [580, 224] on button "Review" at bounding box center [564, 236] width 55 height 25
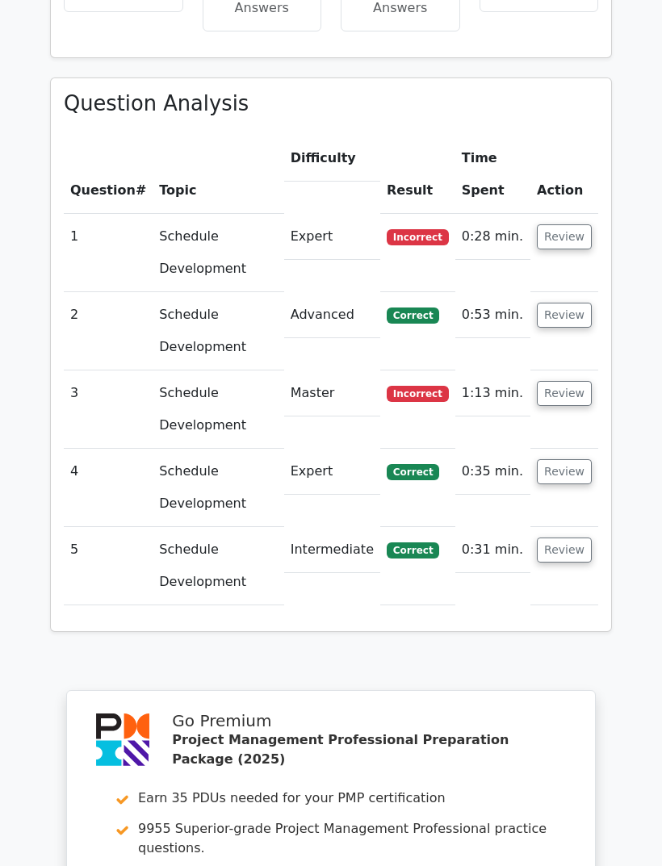
click at [567, 381] on button "Review" at bounding box center [564, 393] width 55 height 25
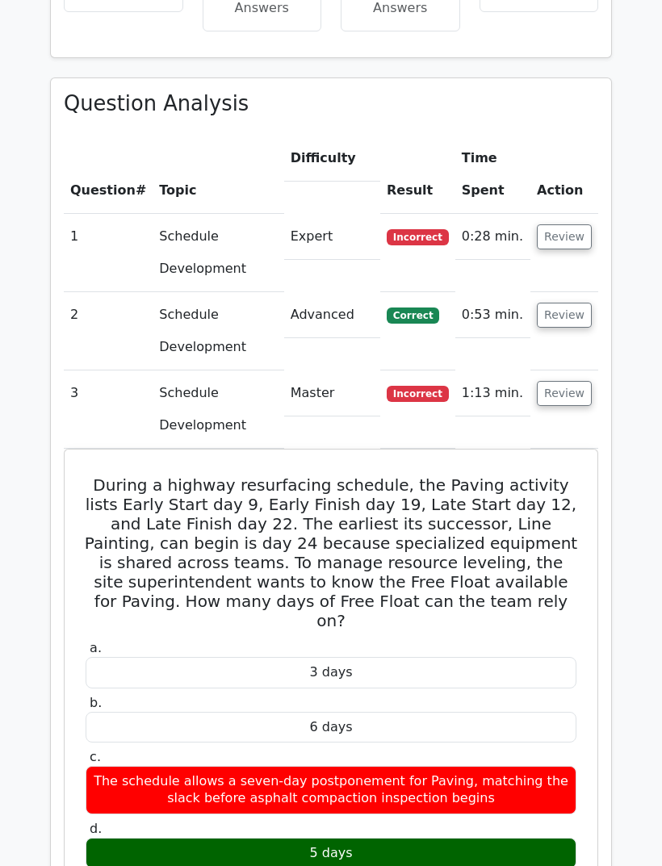
click at [560, 224] on button "Review" at bounding box center [564, 236] width 55 height 25
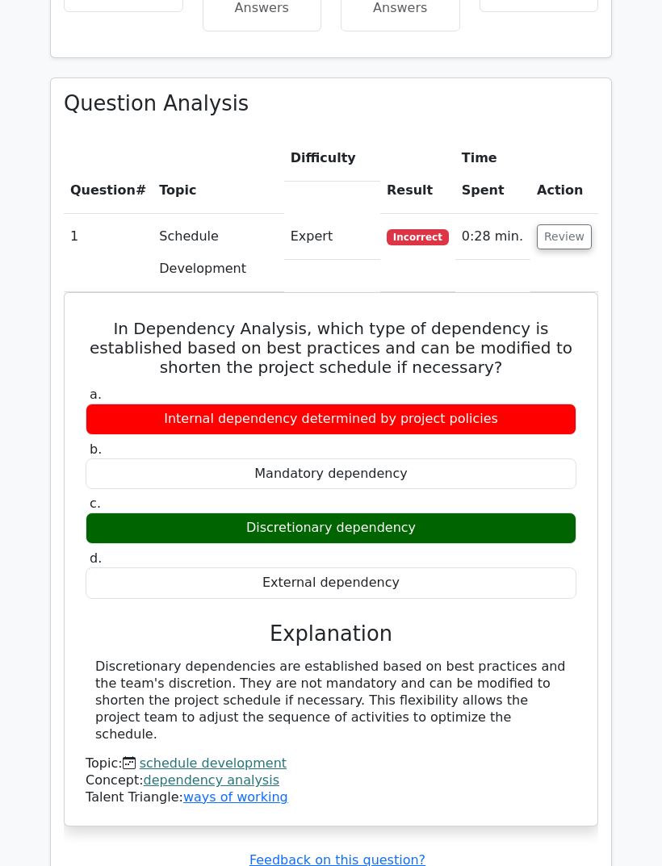
scroll to position [1123, 0]
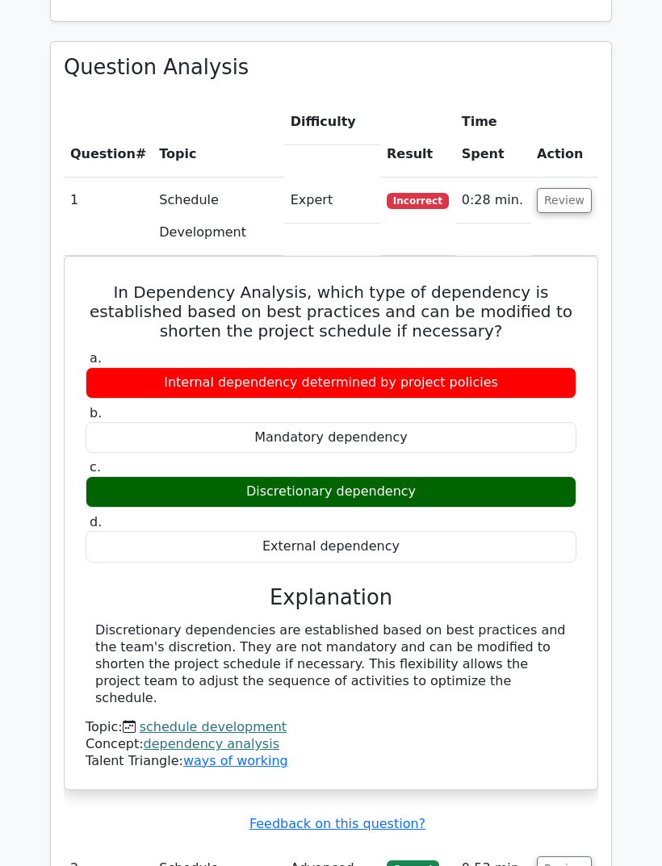
click at [568, 188] on button "Review" at bounding box center [564, 200] width 55 height 25
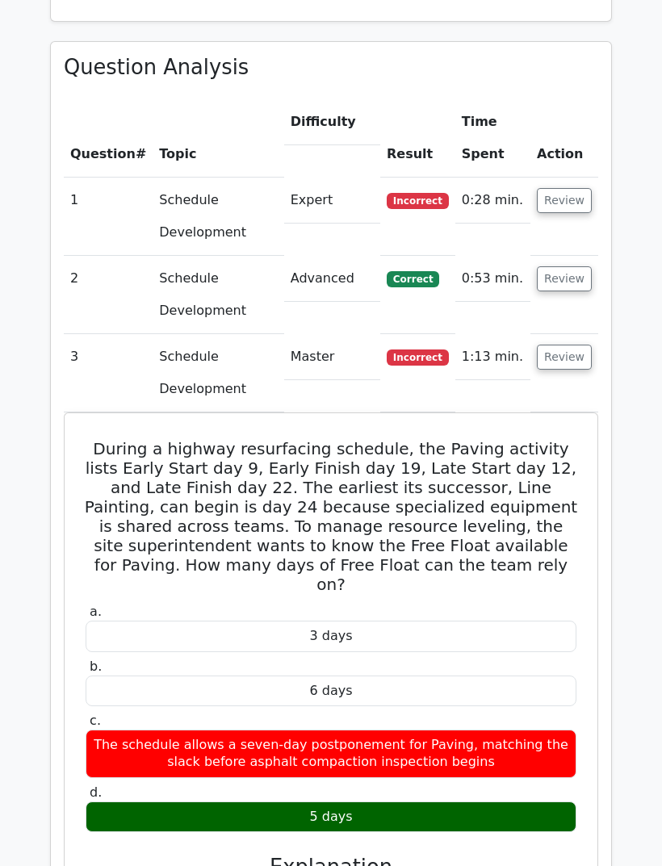
click at [569, 266] on button "Review" at bounding box center [564, 278] width 55 height 25
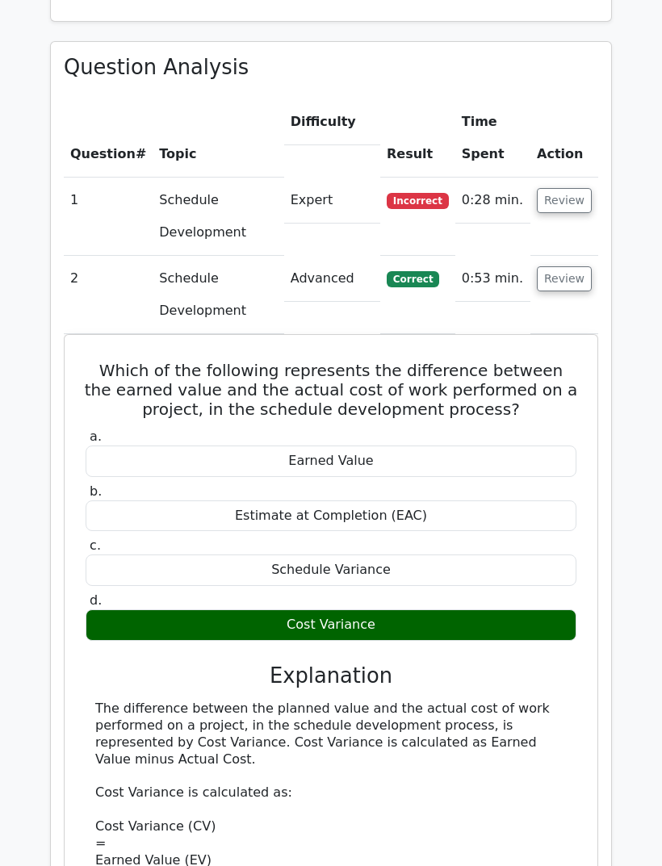
click at [571, 266] on button "Review" at bounding box center [564, 278] width 55 height 25
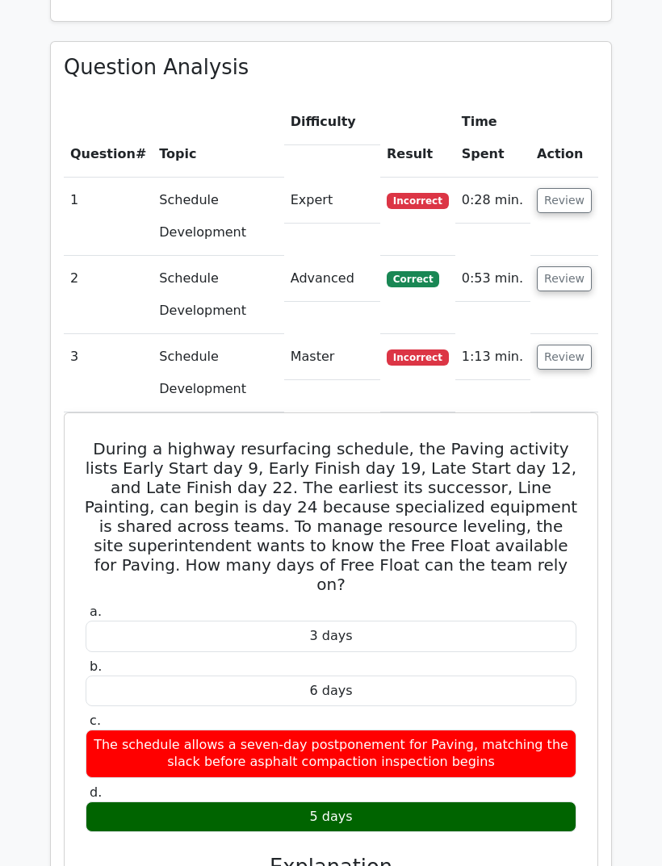
click at [572, 345] on button "Review" at bounding box center [564, 357] width 55 height 25
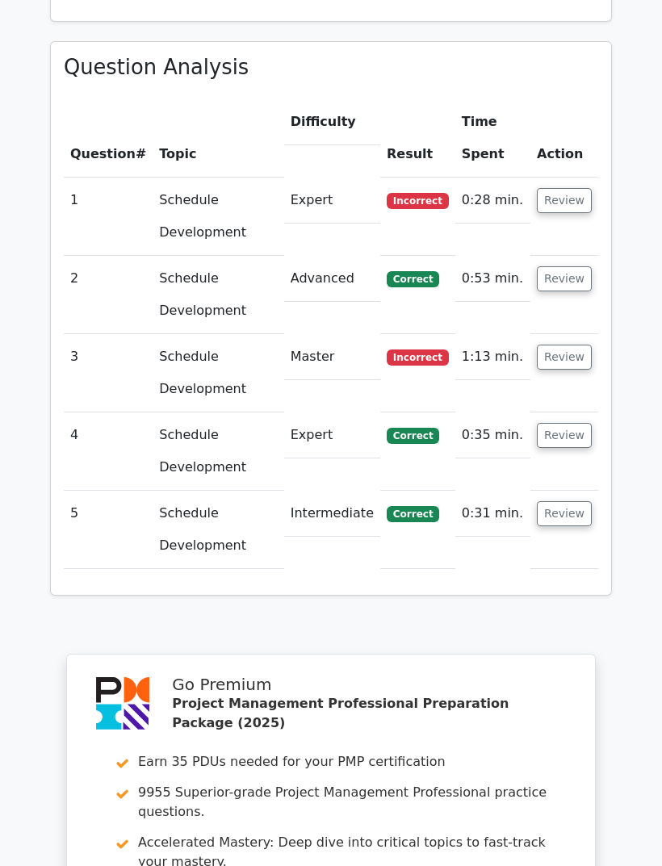
click at [567, 266] on button "Review" at bounding box center [564, 278] width 55 height 25
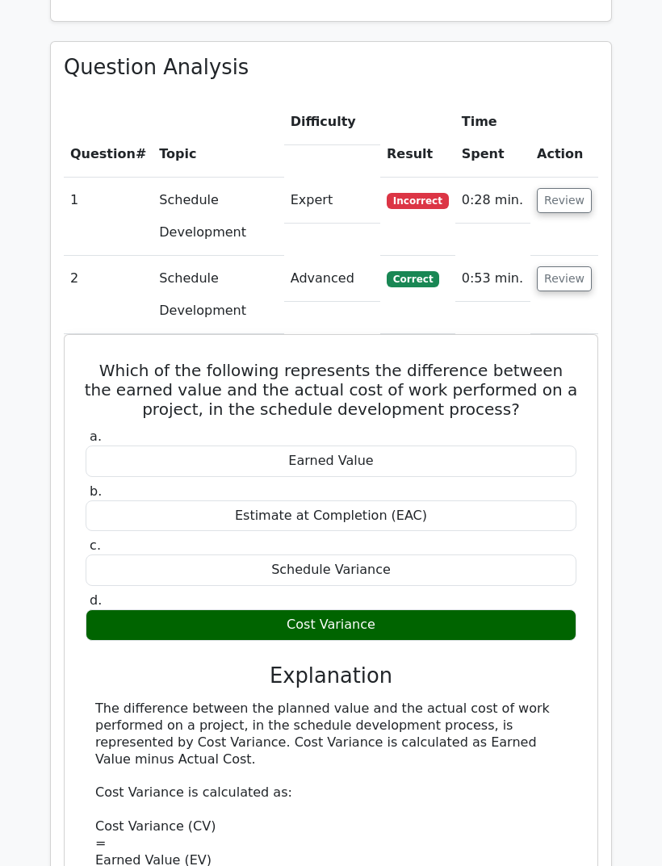
click at [582, 266] on button "Review" at bounding box center [564, 278] width 55 height 25
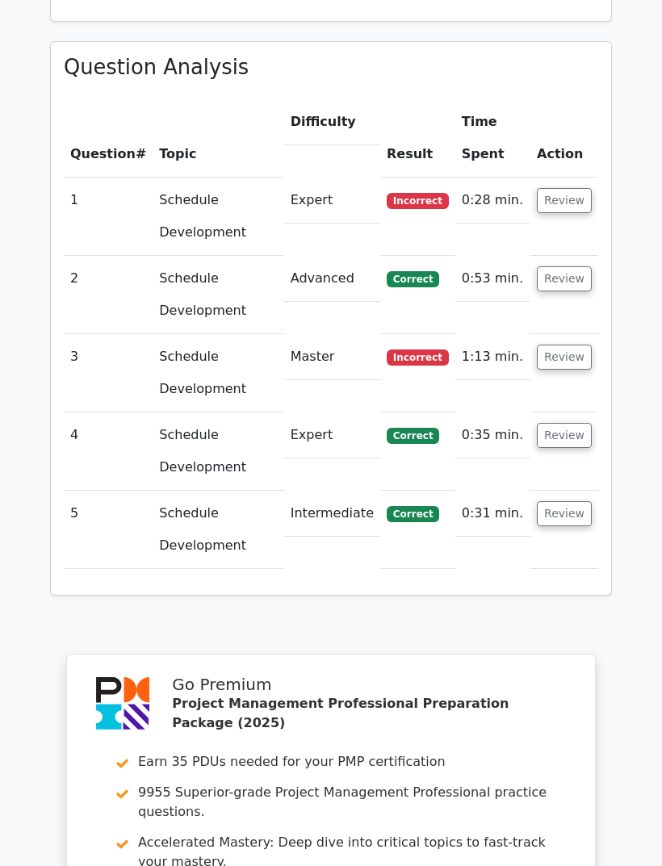
click at [563, 423] on button "Review" at bounding box center [564, 435] width 55 height 25
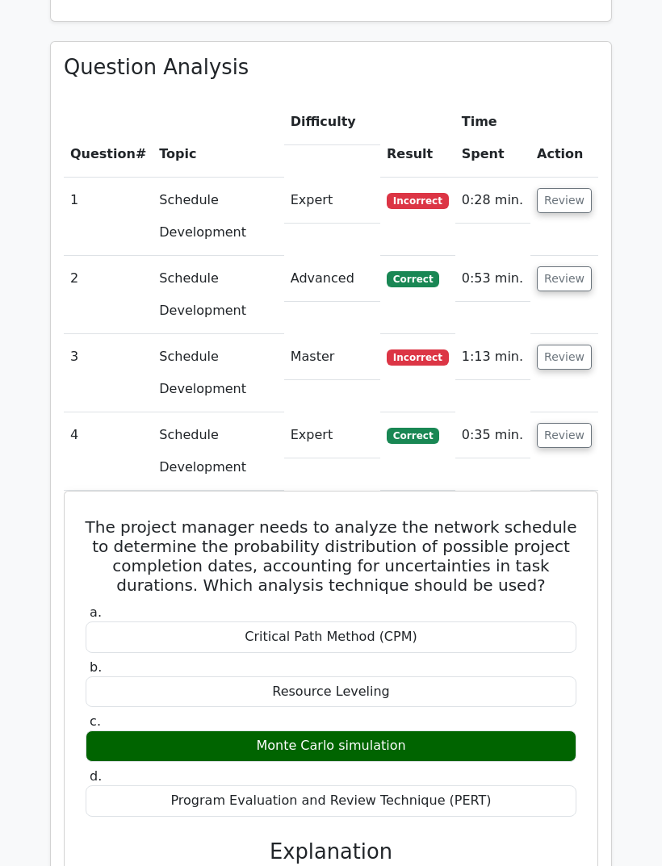
click at [562, 423] on button "Review" at bounding box center [564, 435] width 55 height 25
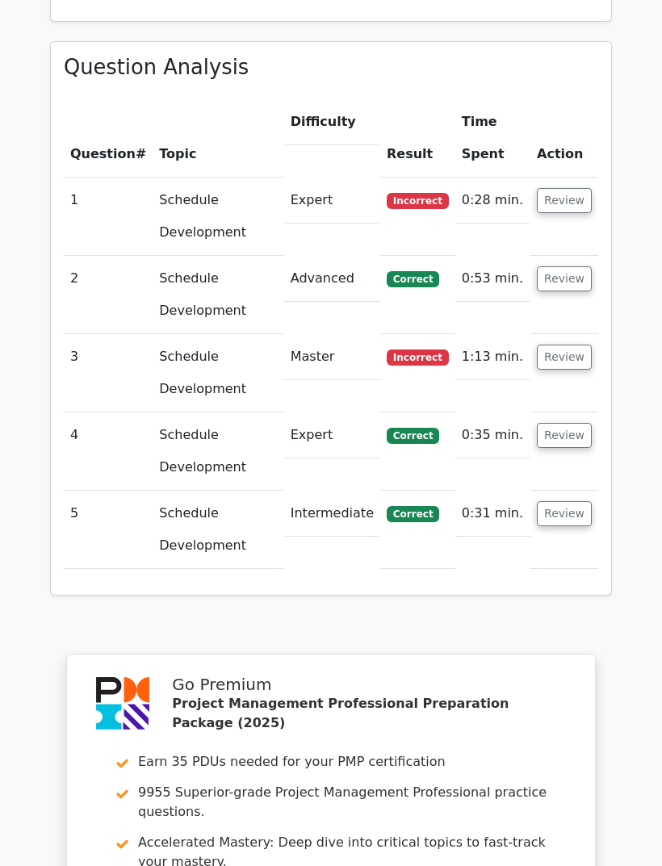
click at [569, 501] on button "Review" at bounding box center [564, 513] width 55 height 25
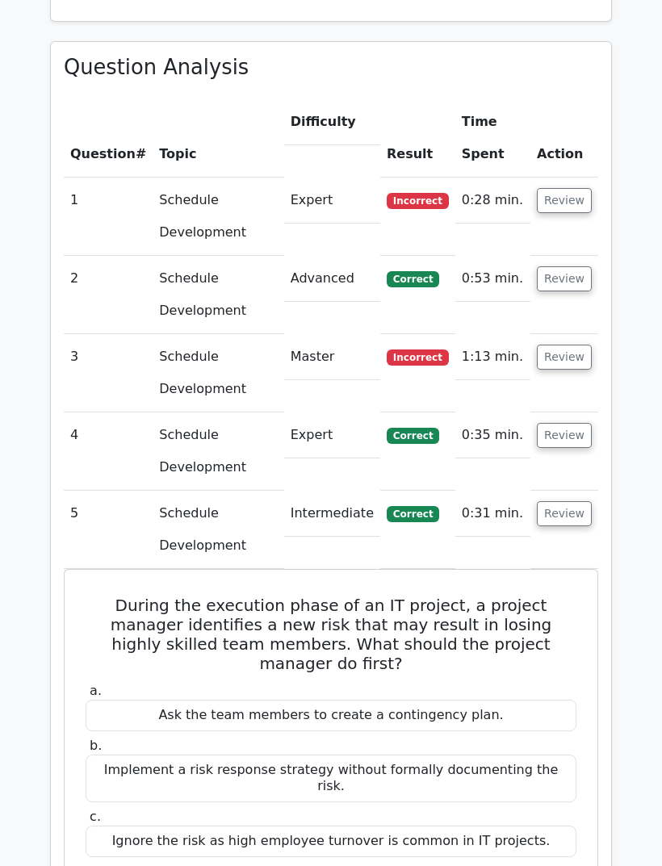
click at [570, 501] on button "Review" at bounding box center [564, 513] width 55 height 25
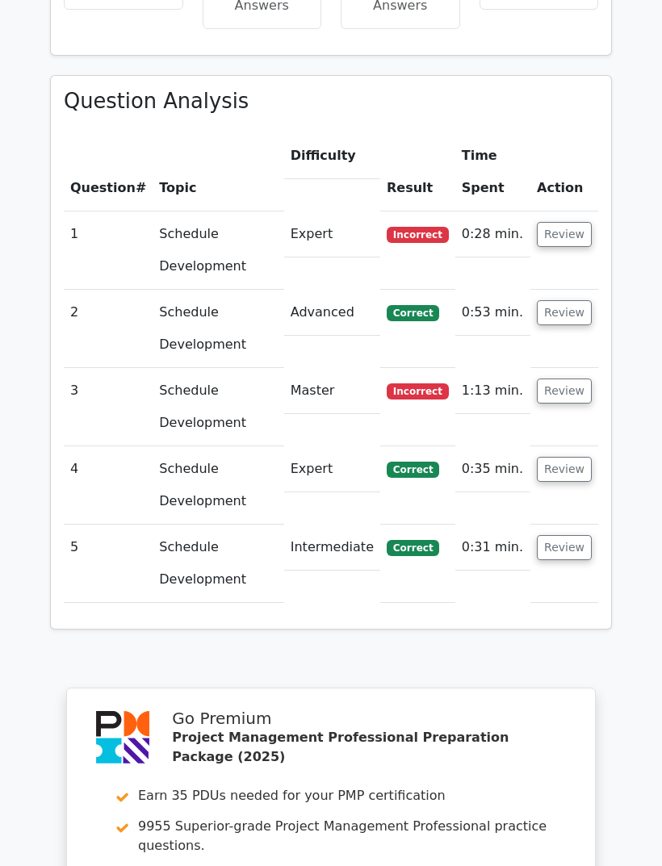
scroll to position [1091, 0]
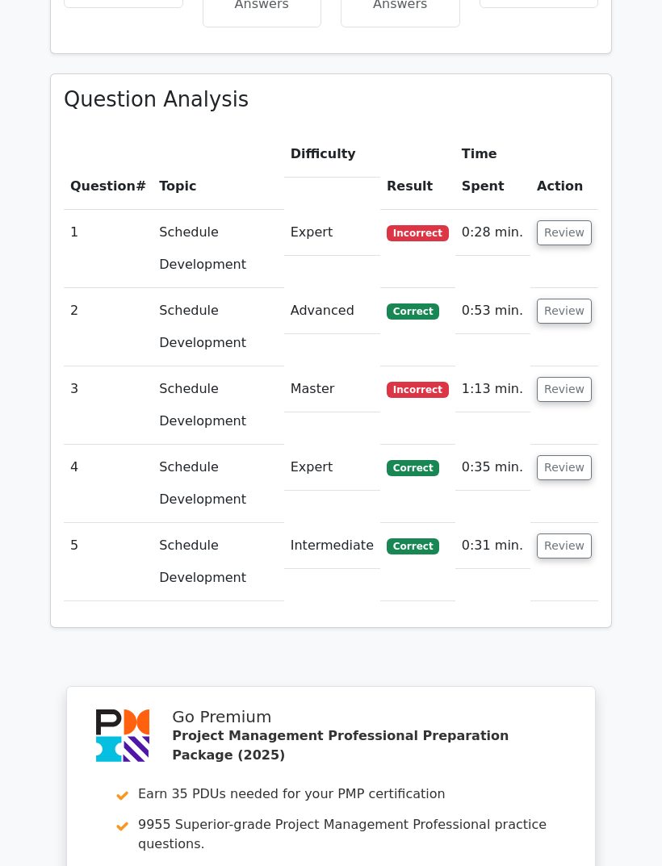
click at [578, 377] on button "Review" at bounding box center [564, 389] width 55 height 25
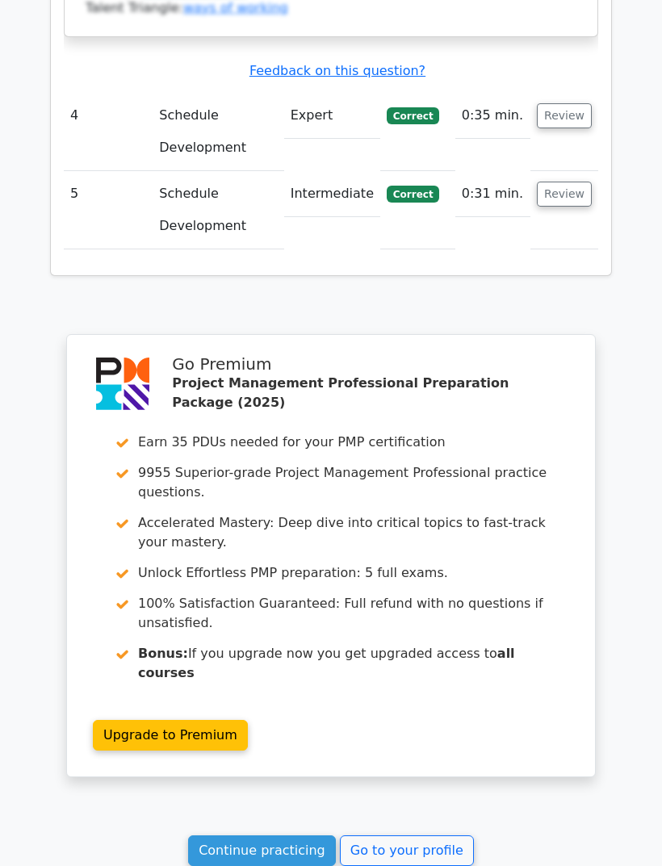
scroll to position [2356, 0]
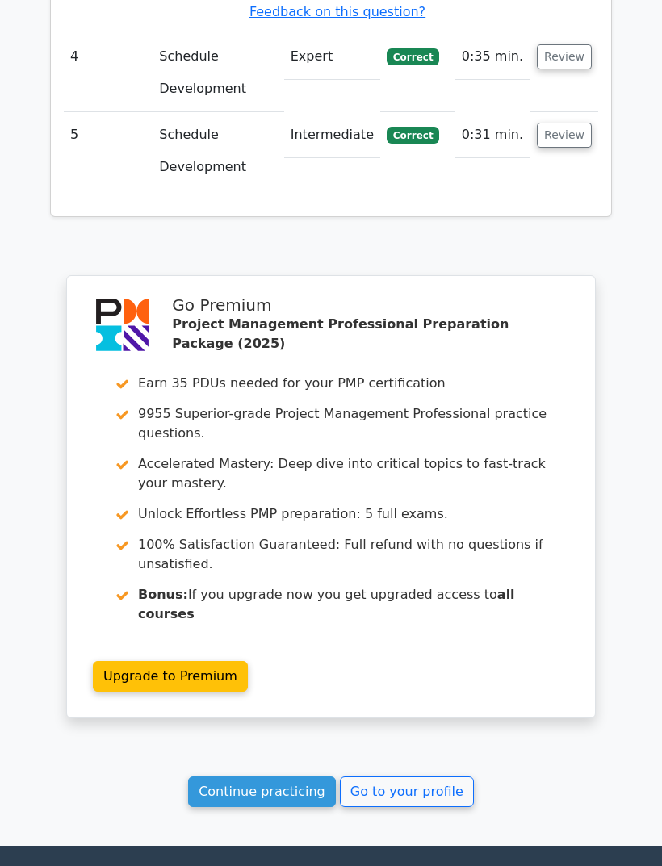
click at [434, 776] on link "Go to your profile" at bounding box center [407, 791] width 134 height 31
